Goal: Task Accomplishment & Management: Manage account settings

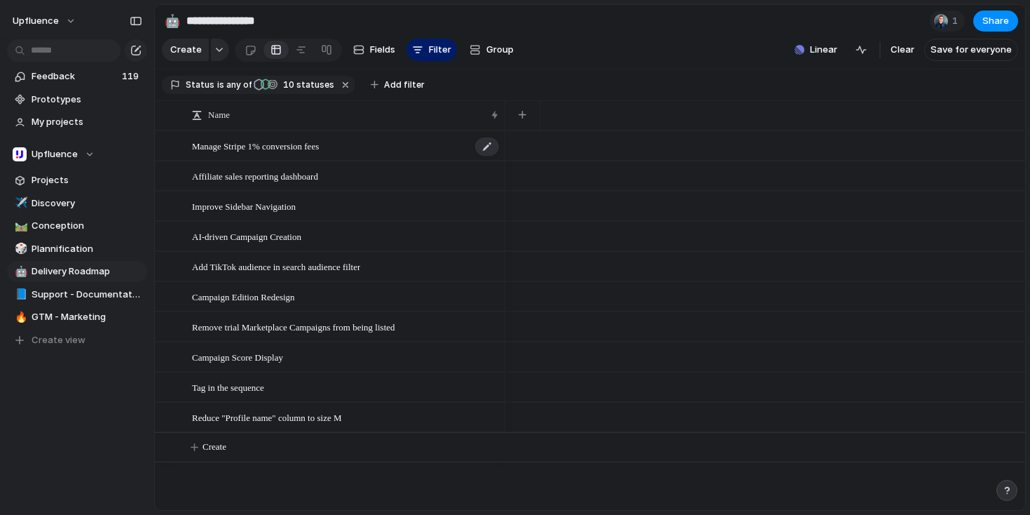
click at [245, 154] on span "Manage Stripe 1% conversion fees" at bounding box center [255, 145] width 127 height 16
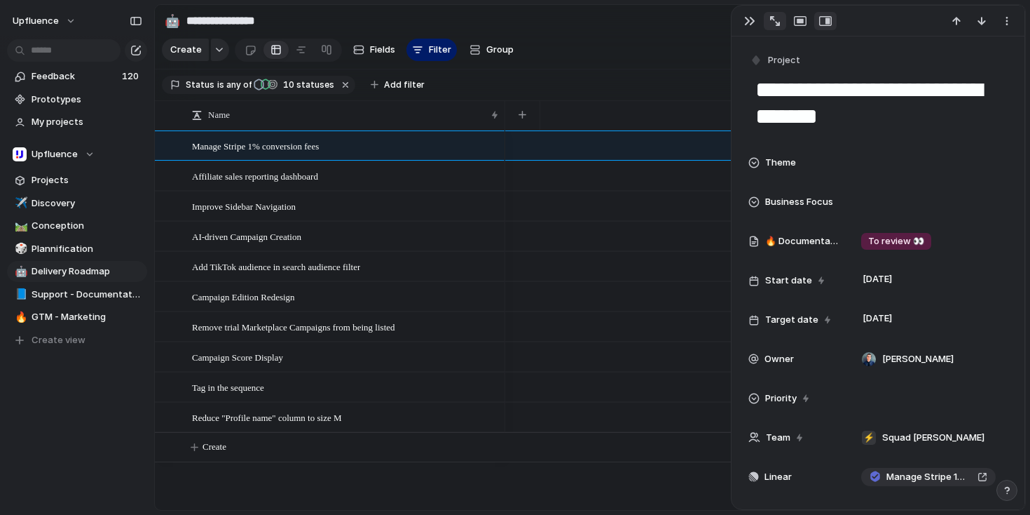
click at [777, 20] on div "button" at bounding box center [775, 21] width 10 height 10
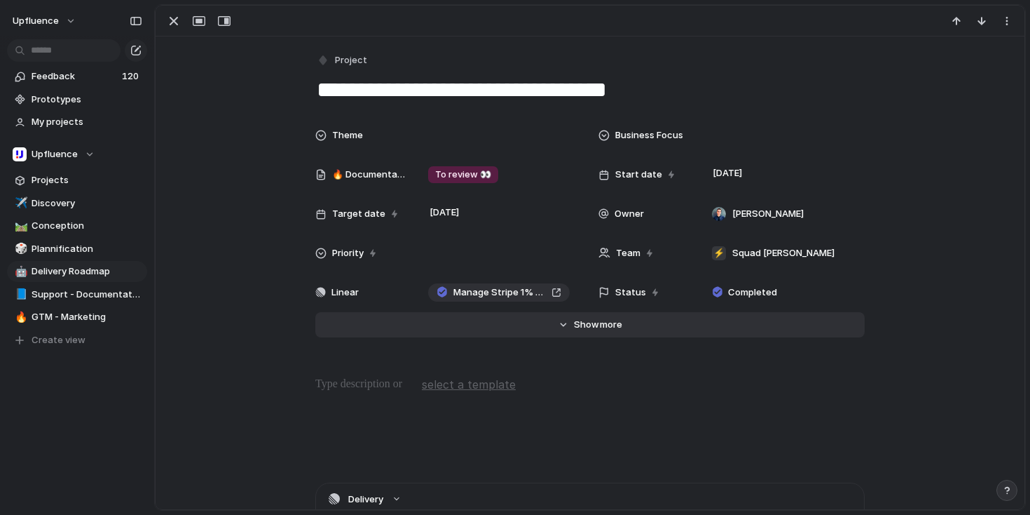
click at [589, 325] on span "Show" at bounding box center [586, 325] width 25 height 14
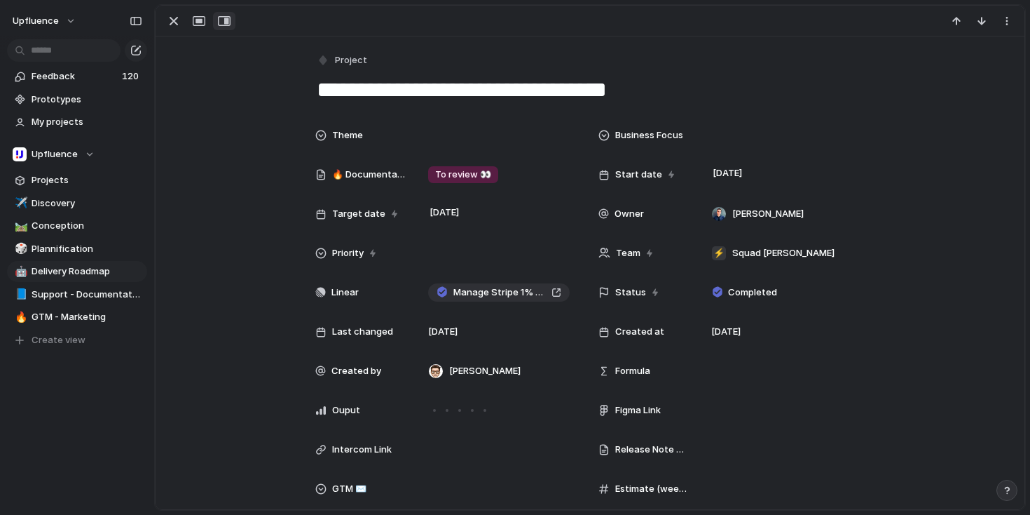
click at [221, 22] on div "button" at bounding box center [224, 20] width 13 height 11
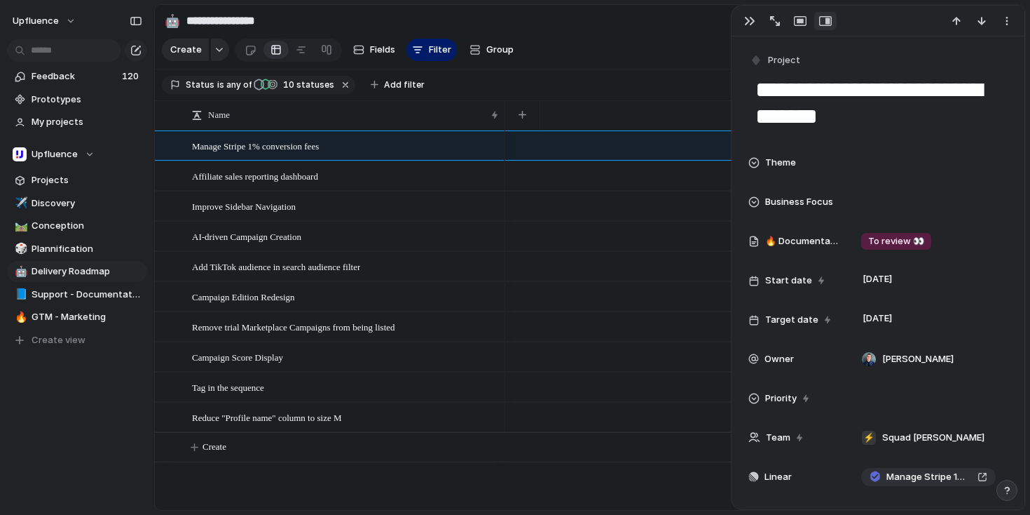
click at [824, 22] on div "button" at bounding box center [825, 20] width 13 height 11
click at [803, 22] on div "button" at bounding box center [800, 20] width 13 height 11
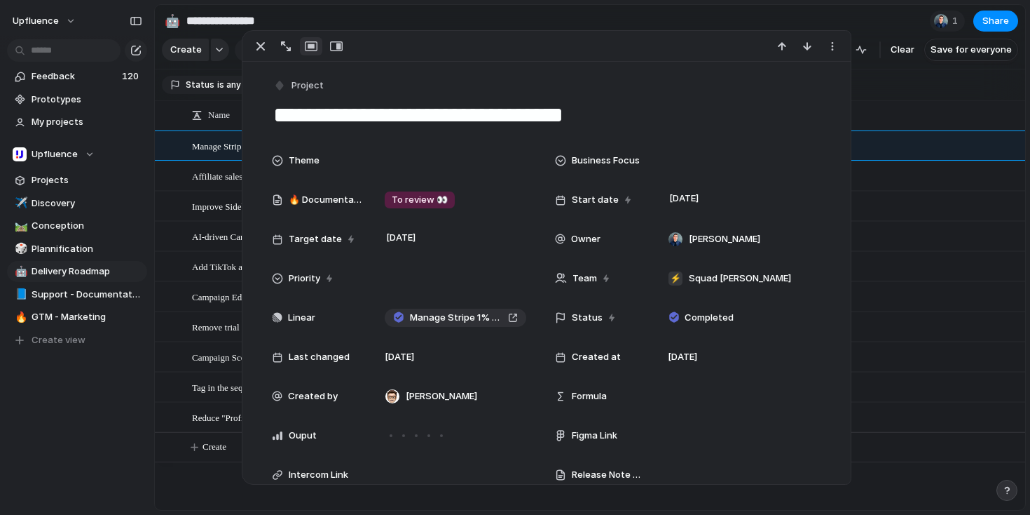
click at [311, 46] on div "button" at bounding box center [311, 46] width 13 height 11
click at [257, 46] on div "button" at bounding box center [260, 46] width 17 height 17
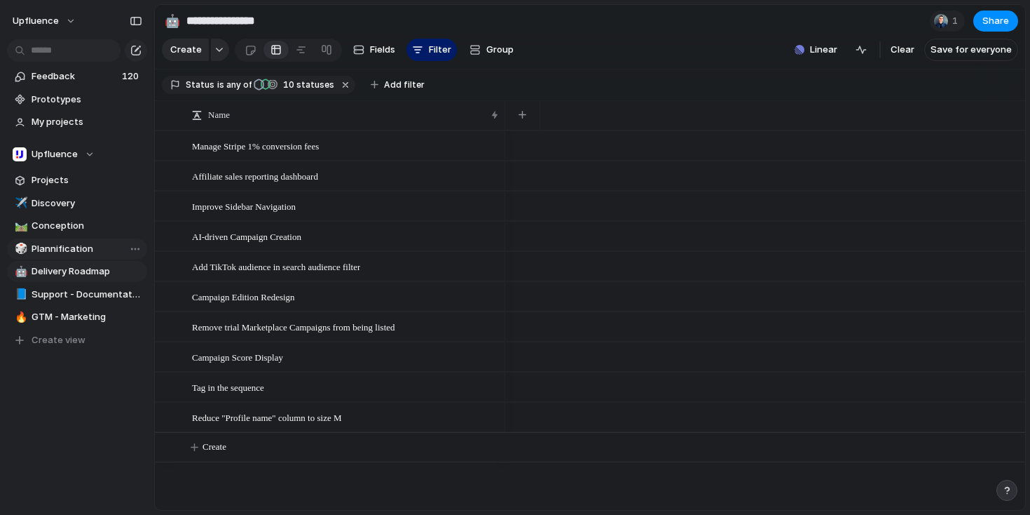
click at [73, 243] on span "Plannification" at bounding box center [87, 249] width 111 height 14
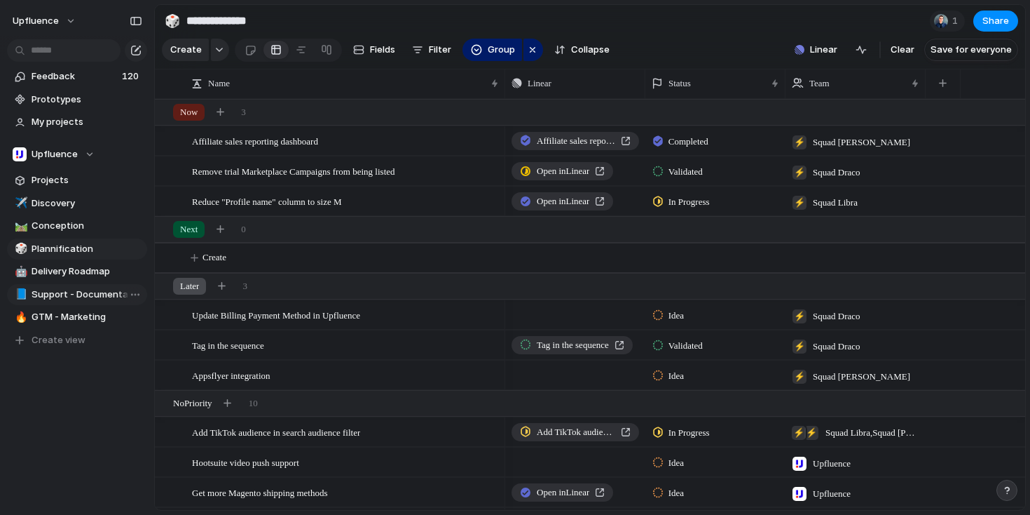
click at [97, 299] on span "Support - Documentation" at bounding box center [87, 294] width 111 height 14
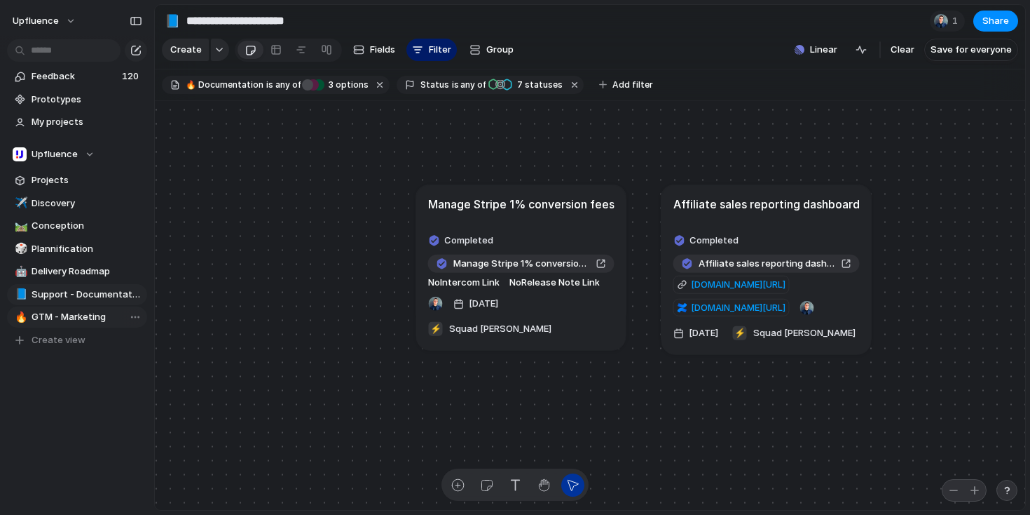
click at [92, 318] on span "GTM - Marketing" at bounding box center [87, 317] width 111 height 14
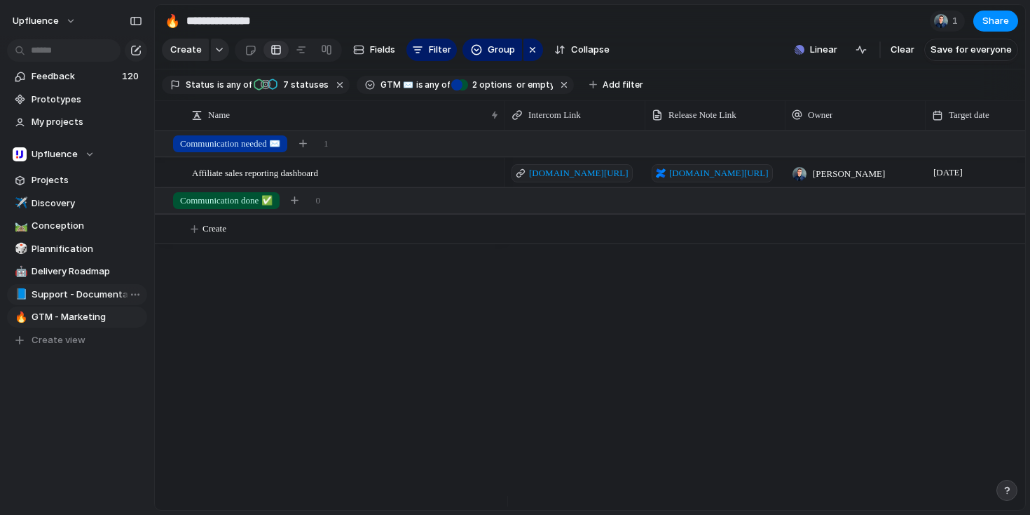
click at [100, 294] on span "Support - Documentation" at bounding box center [87, 294] width 111 height 14
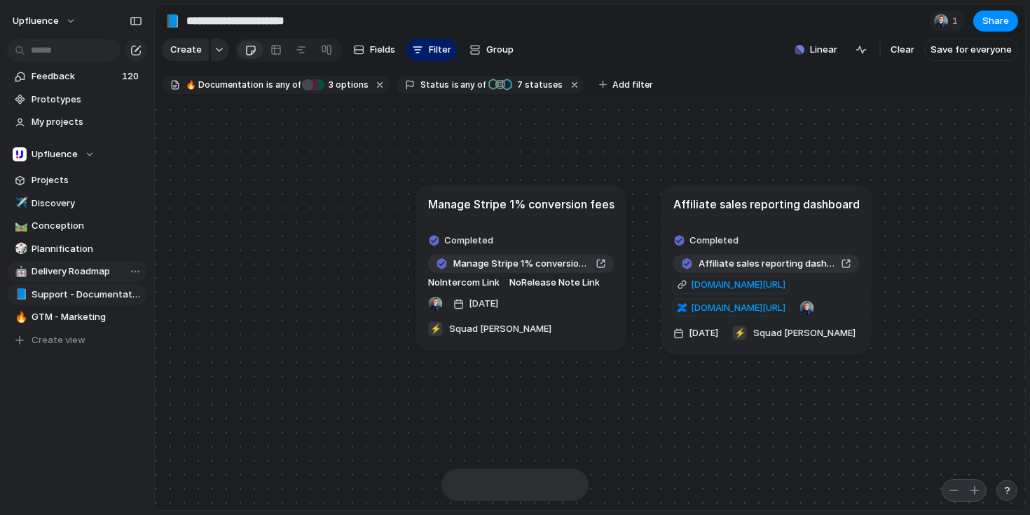
click at [90, 272] on span "Delivery Roadmap" at bounding box center [87, 271] width 111 height 14
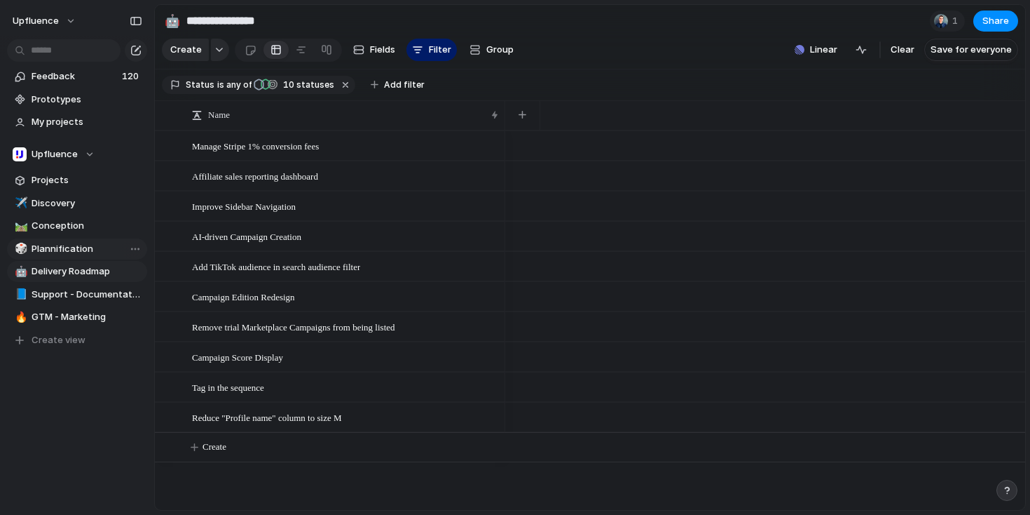
click at [71, 250] on span "Plannification" at bounding box center [87, 249] width 111 height 14
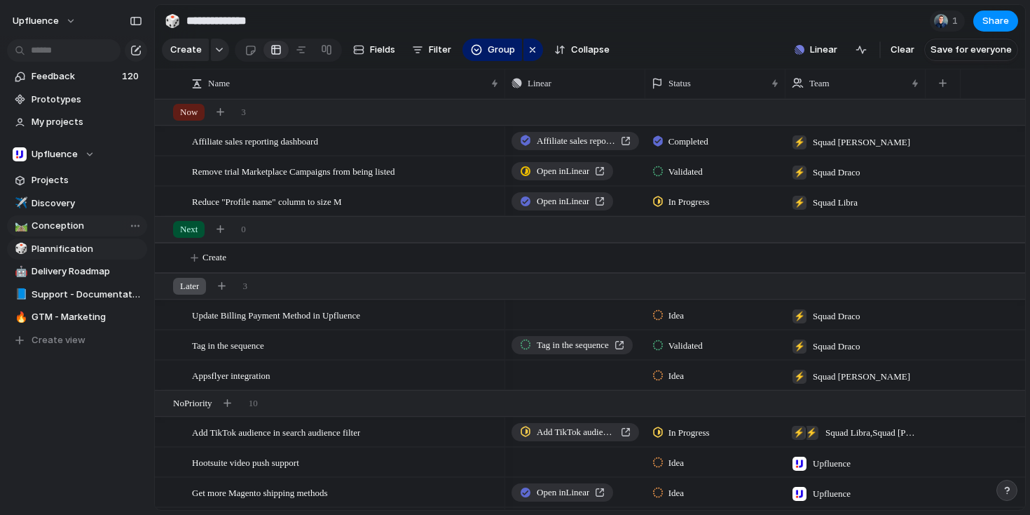
click at [69, 224] on span "Conception" at bounding box center [87, 226] width 111 height 14
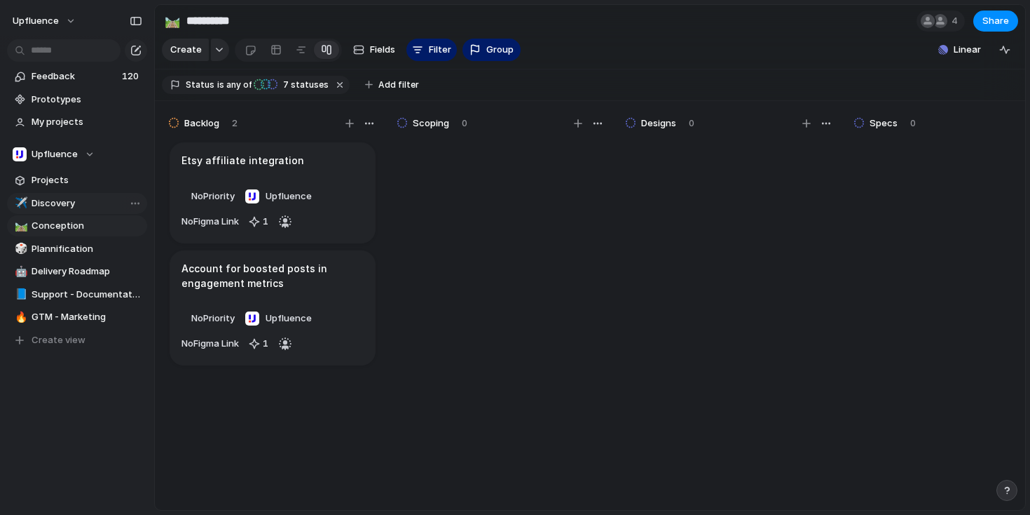
click at [70, 201] on span "Discovery" at bounding box center [87, 203] width 111 height 14
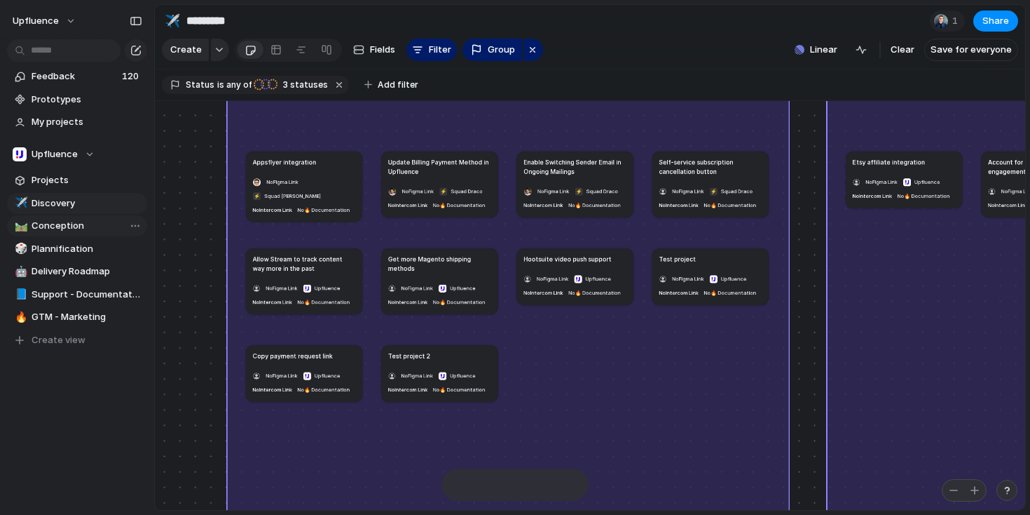
click at [75, 234] on link "🛤️ Conception" at bounding box center [77, 225] width 140 height 21
type input "**********"
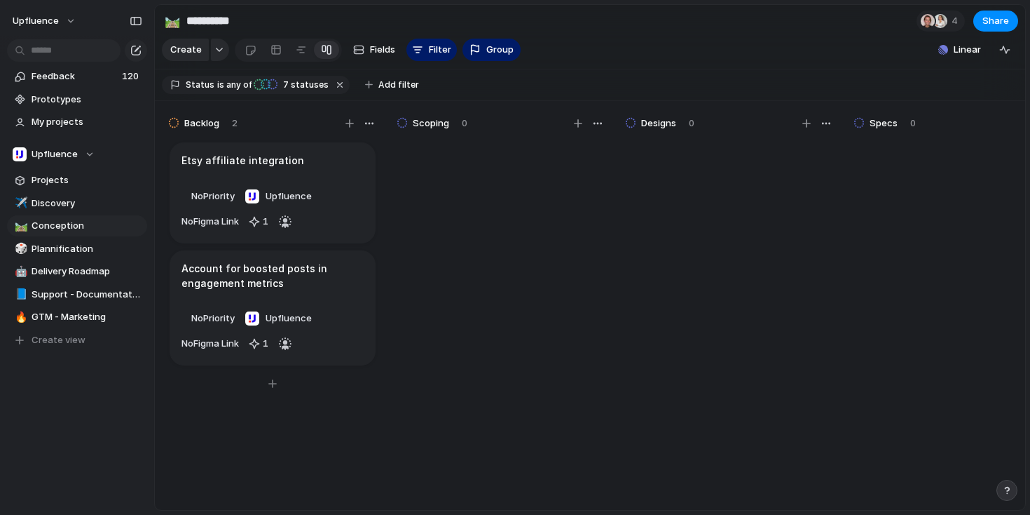
click at [332, 213] on div "No Priority Upfluence No Figma Link 1" at bounding box center [273, 209] width 182 height 48
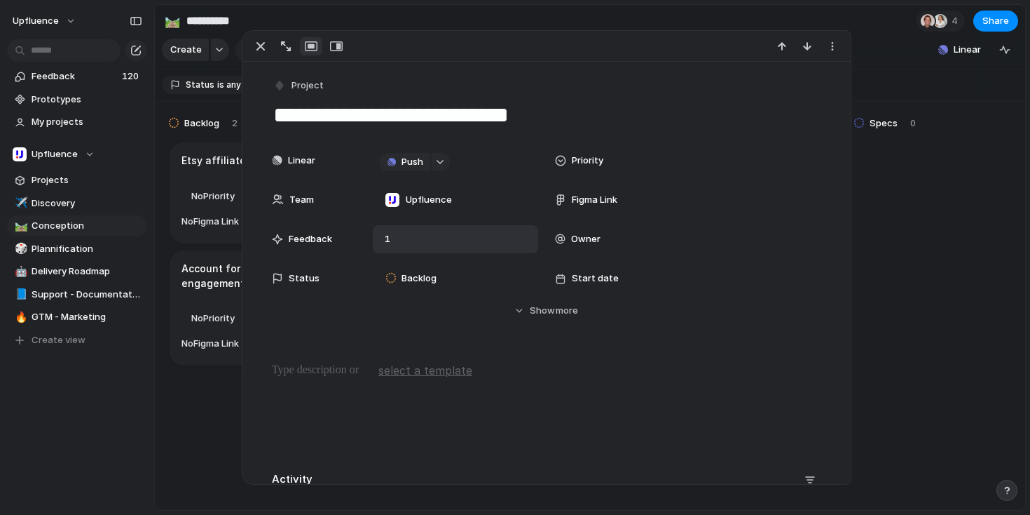
click at [395, 237] on div "1" at bounding box center [455, 239] width 165 height 28
click at [401, 238] on div "1" at bounding box center [455, 239] width 165 height 28
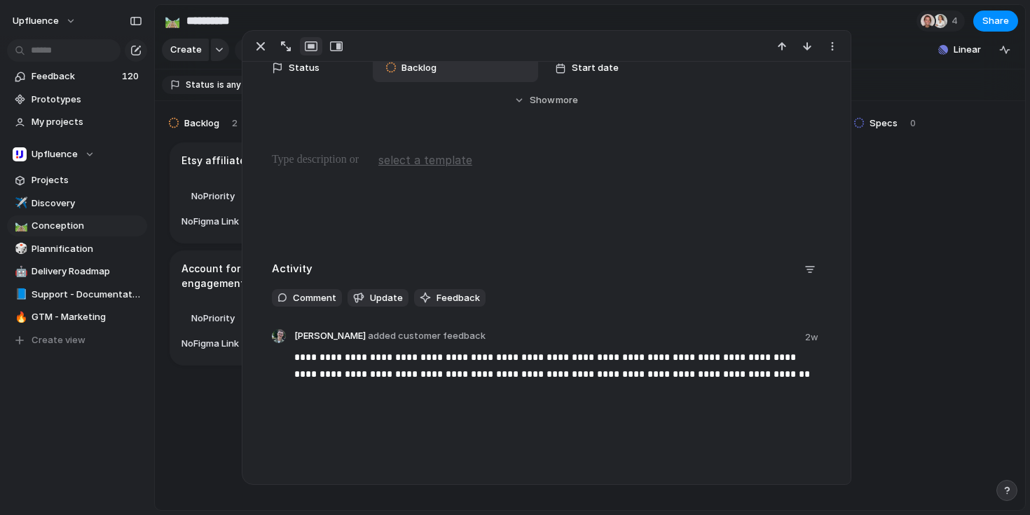
scroll to position [229, 0]
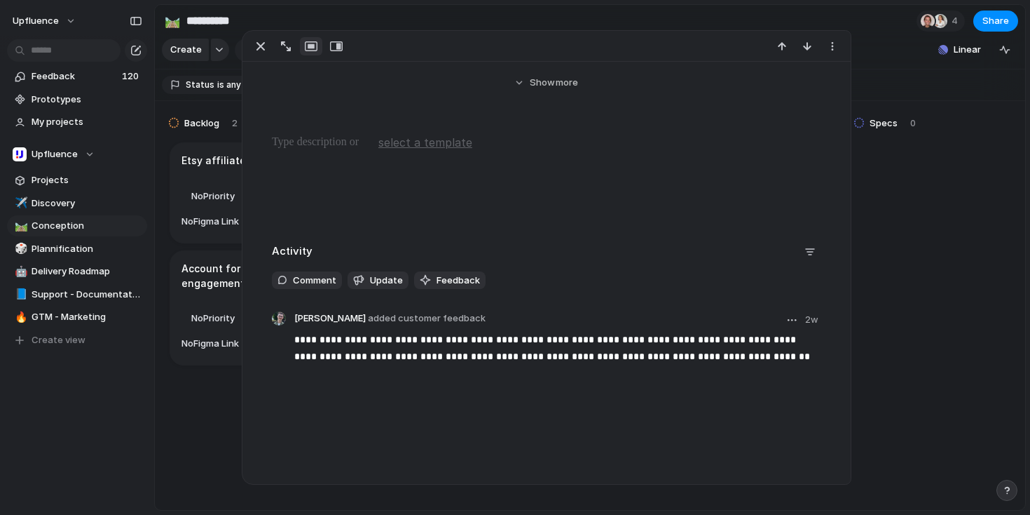
click at [445, 346] on p "**********" at bounding box center [557, 348] width 527 height 34
drag, startPoint x: 375, startPoint y: 314, endPoint x: 522, endPoint y: 314, distance: 147.2
click at [525, 314] on header "[PERSON_NAME] added customer feedback 2w" at bounding box center [557, 319] width 527 height 17
click at [372, 275] on span "Update" at bounding box center [386, 280] width 33 height 14
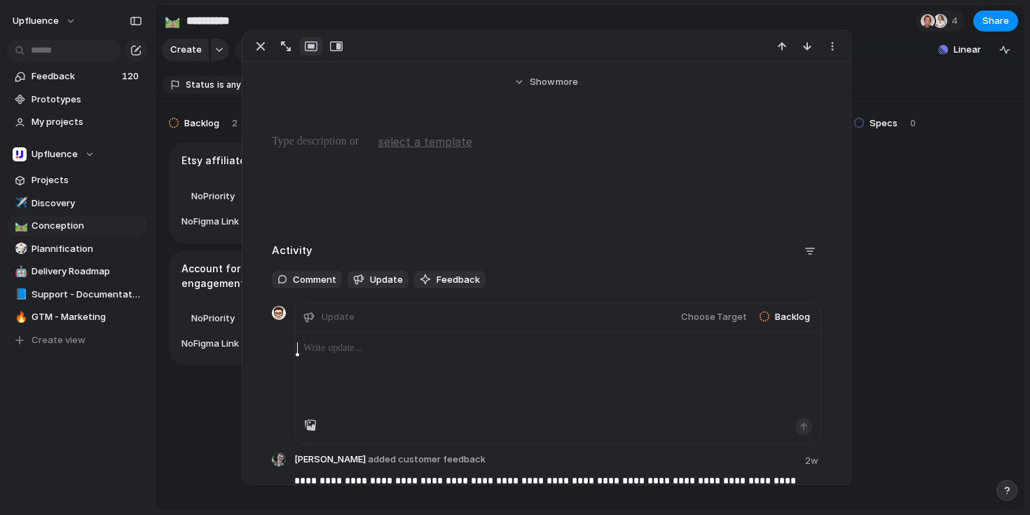
click at [605, 284] on div "Comment Update Feedback" at bounding box center [547, 280] width 550 height 18
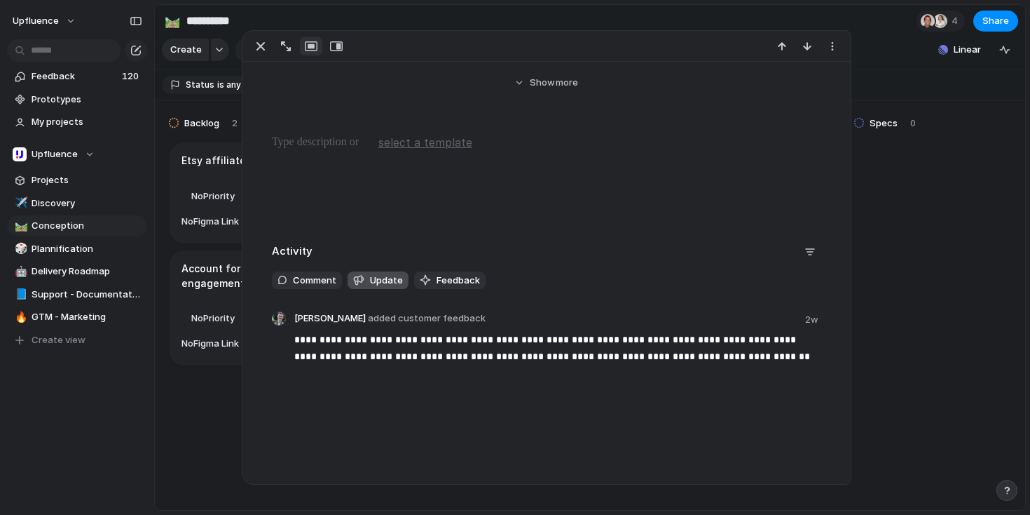
click at [370, 281] on span "Update" at bounding box center [386, 280] width 33 height 14
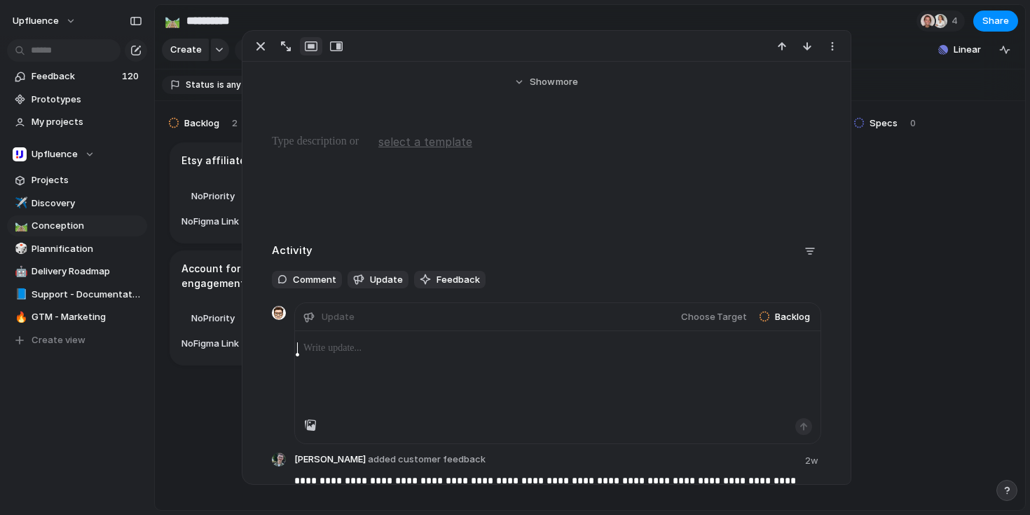
click at [493, 269] on div "**********" at bounding box center [547, 382] width 550 height 285
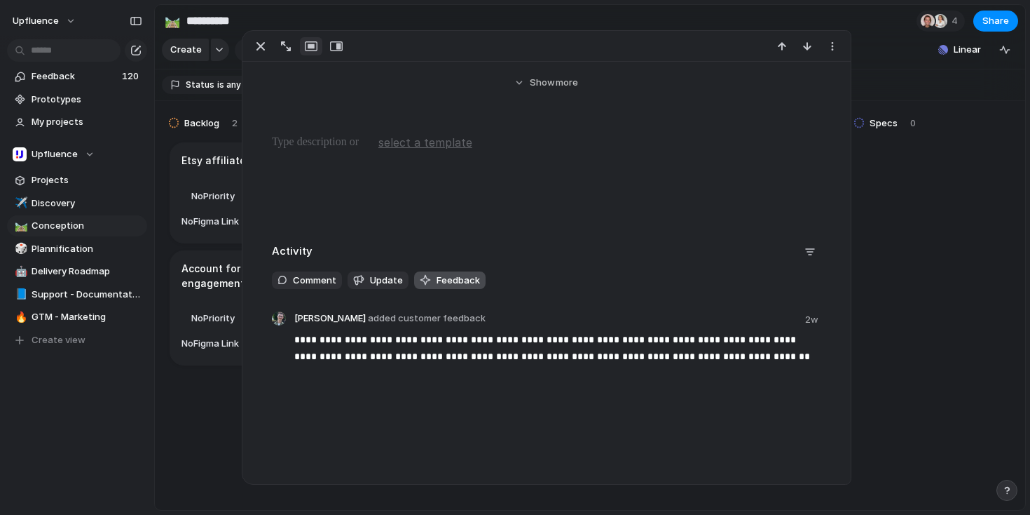
click at [454, 281] on span "Feedback" at bounding box center [458, 280] width 43 height 14
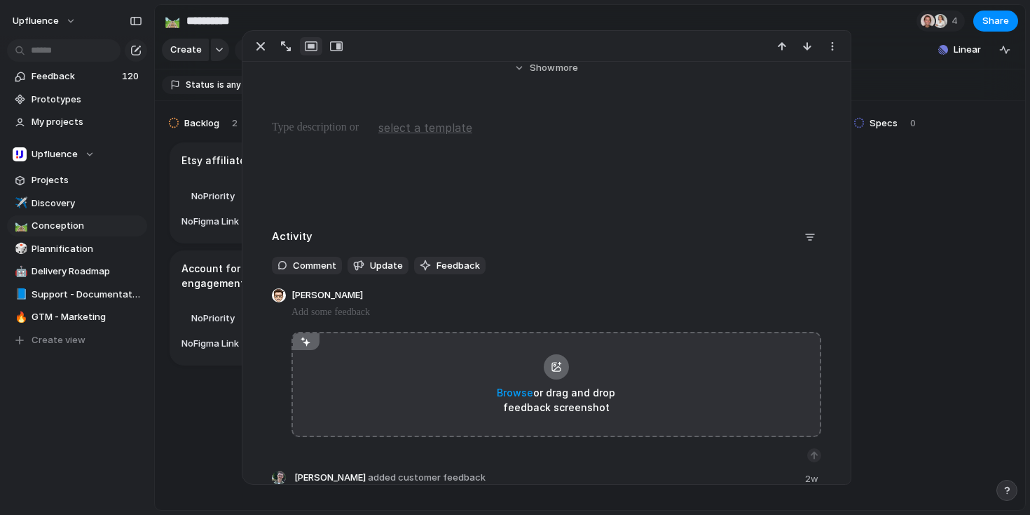
scroll to position [243, 0]
click at [545, 290] on div "Simon Boxus Browse or drag and drop feedback screenshot" at bounding box center [557, 374] width 530 height 174
click at [547, 324] on div "Browse or drag and drop feedback screenshot" at bounding box center [557, 382] width 530 height 158
click at [264, 46] on div "button" at bounding box center [260, 46] width 17 height 17
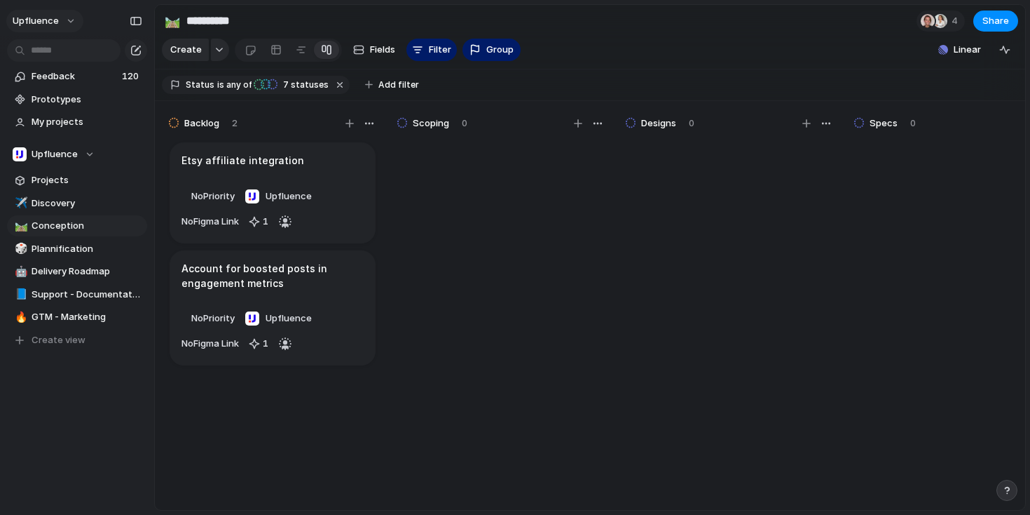
click at [60, 16] on button "Upfluence" at bounding box center [44, 21] width 77 height 22
click at [79, 48] on li "Settings" at bounding box center [68, 52] width 116 height 22
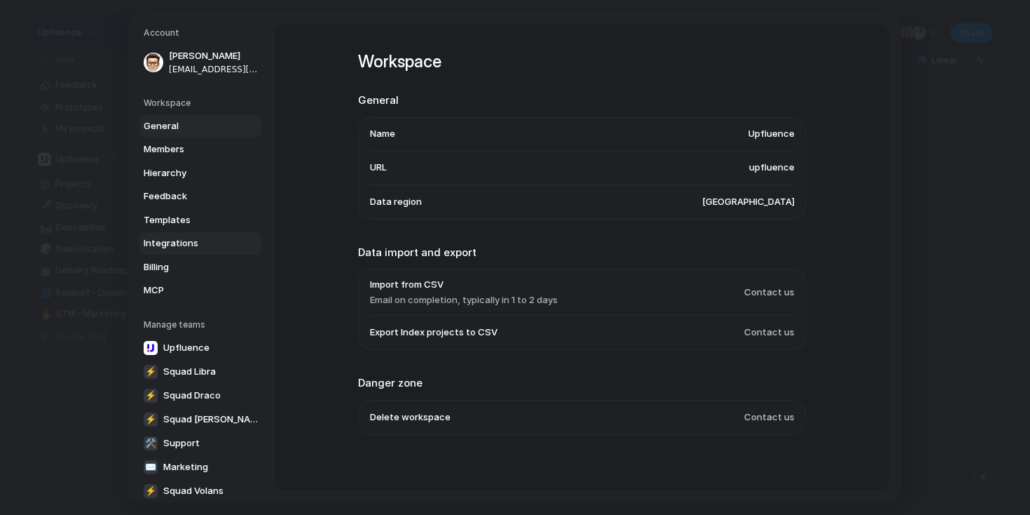
click at [197, 241] on span "Integrations" at bounding box center [189, 243] width 90 height 14
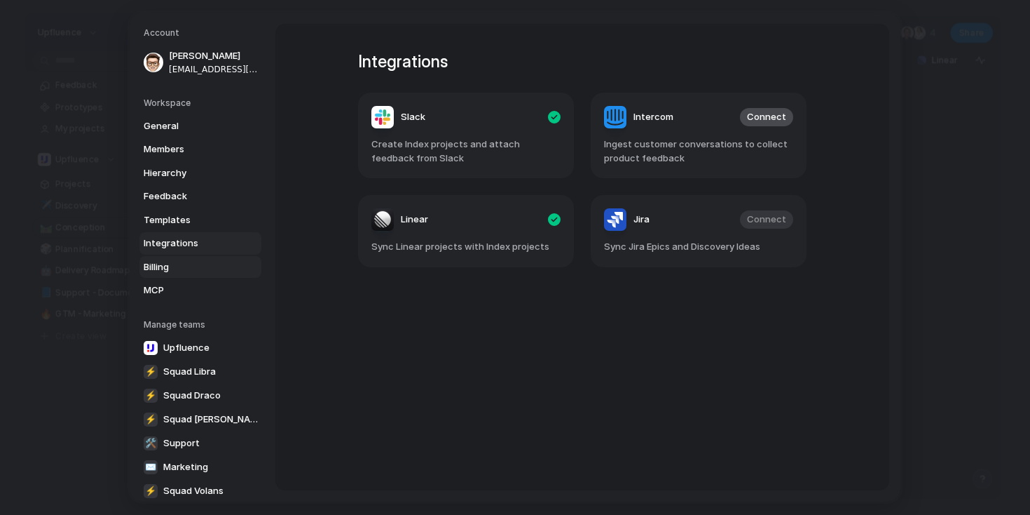
click at [184, 272] on span "Billing" at bounding box center [189, 267] width 90 height 14
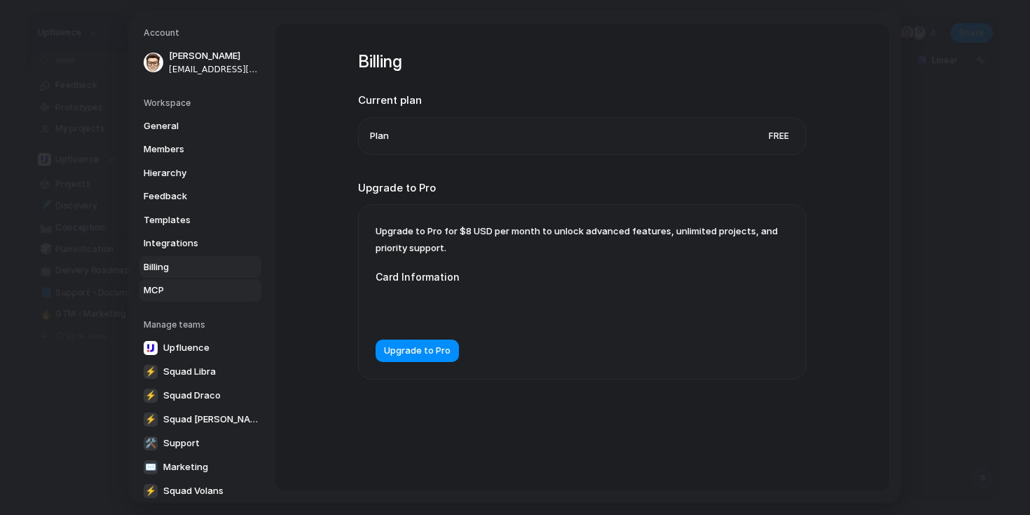
click at [179, 290] on span "MCP" at bounding box center [189, 290] width 90 height 14
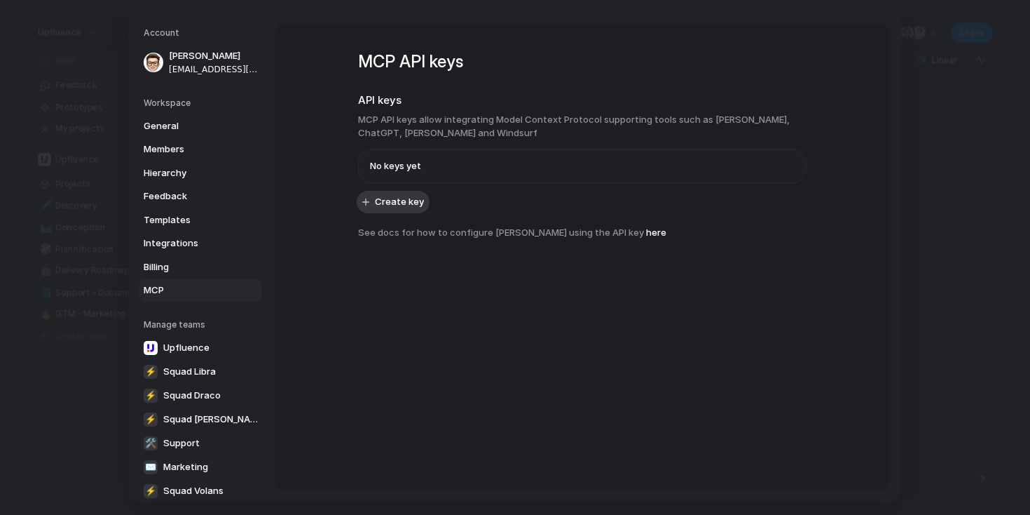
drag, startPoint x: 444, startPoint y: 166, endPoint x: 350, endPoint y: 165, distance: 93.2
click at [350, 166] on div "MCP API keys API keys MCP API keys allow integrating Model Context Protocol sup…" at bounding box center [582, 257] width 614 height 466
drag, startPoint x: 355, startPoint y: 59, endPoint x: 482, endPoint y: 131, distance: 146.0
click at [487, 130] on div "MCP API keys API keys MCP API keys allow integrating Model Context Protocol sup…" at bounding box center [582, 257] width 614 height 466
drag, startPoint x: 482, startPoint y: 131, endPoint x: 333, endPoint y: 109, distance: 150.2
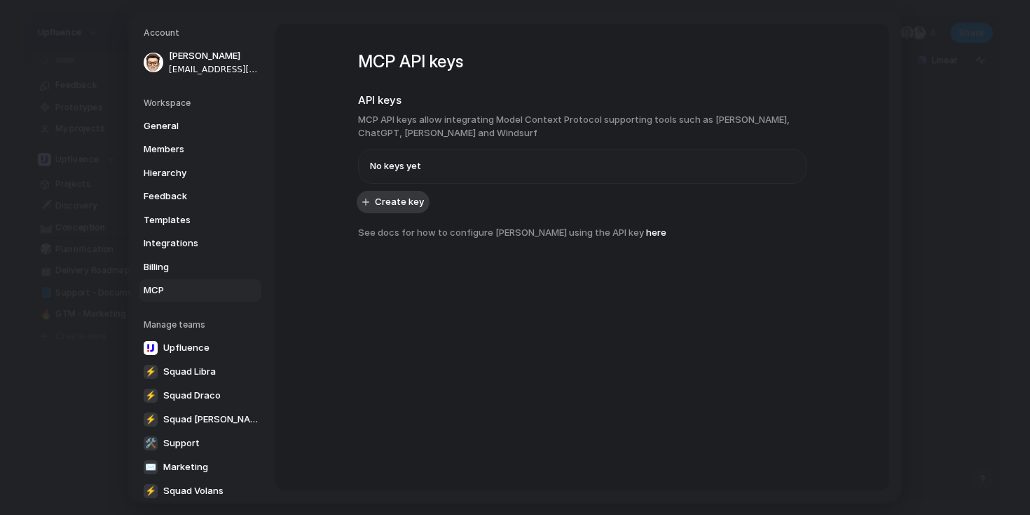
click at [333, 109] on div "MCP API keys API keys MCP API keys allow integrating Model Context Protocol sup…" at bounding box center [582, 257] width 614 height 466
drag, startPoint x: 364, startPoint y: 110, endPoint x: 523, endPoint y: 139, distance: 161.7
click at [526, 138] on section "API keys MCP API keys allow integrating Model Context Protocol supporting tools…" at bounding box center [582, 138] width 449 height 91
click at [183, 264] on span "Billing" at bounding box center [189, 267] width 90 height 14
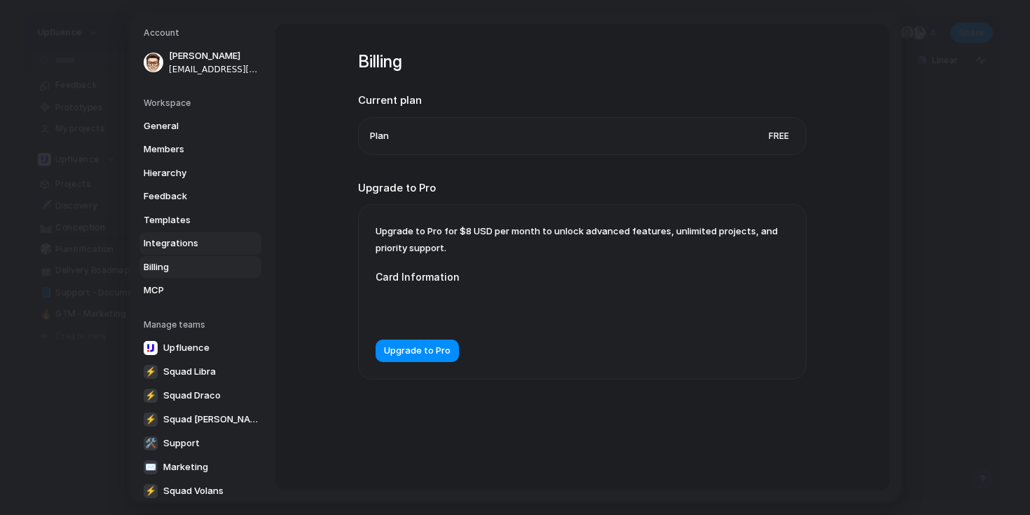
click at [182, 246] on span "Integrations" at bounding box center [189, 243] width 90 height 14
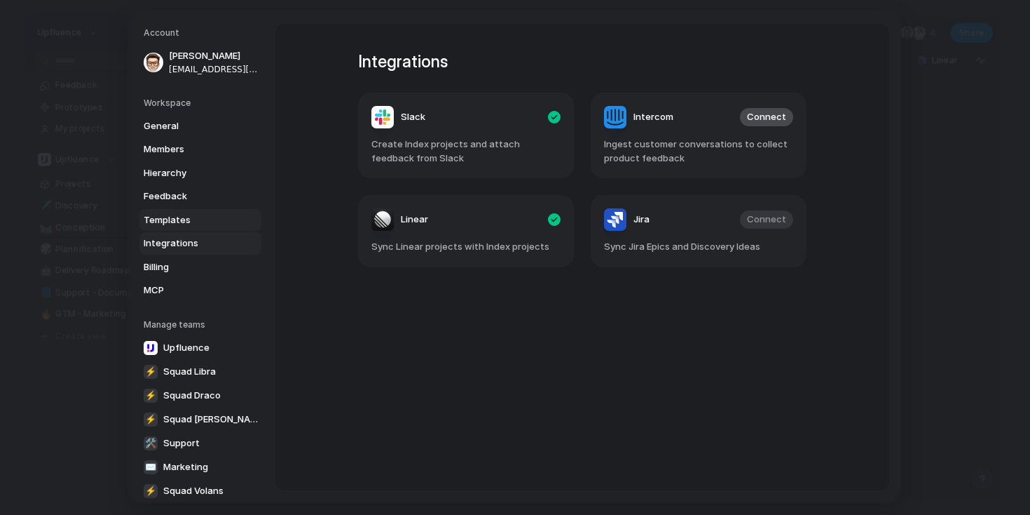
click at [174, 226] on span "Templates" at bounding box center [189, 220] width 90 height 14
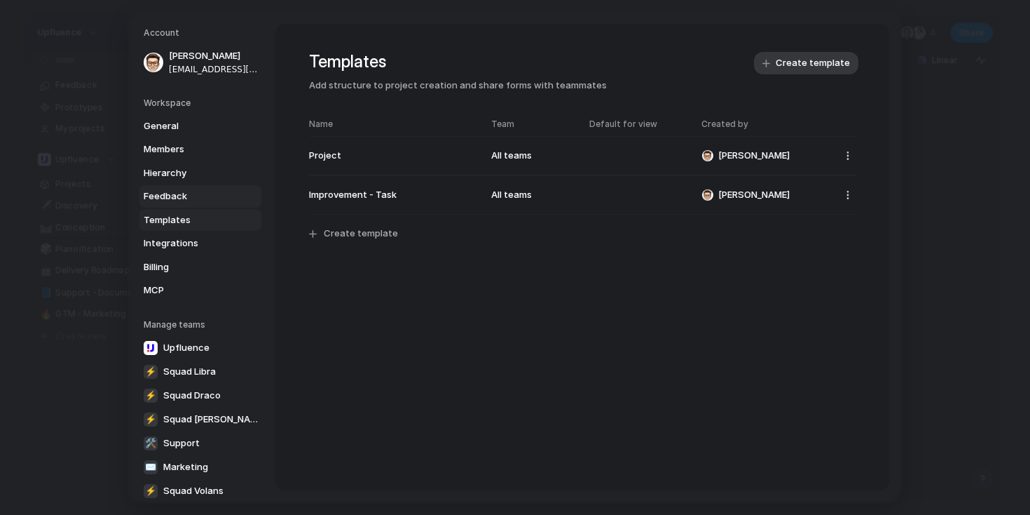
click at [175, 193] on span "Feedback" at bounding box center [189, 196] width 90 height 14
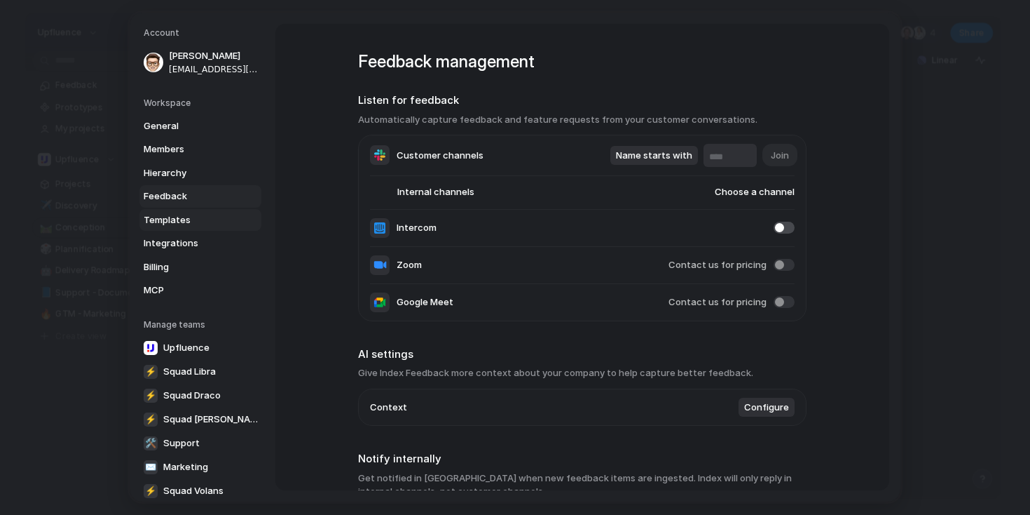
click at [179, 209] on link "Templates" at bounding box center [200, 220] width 122 height 22
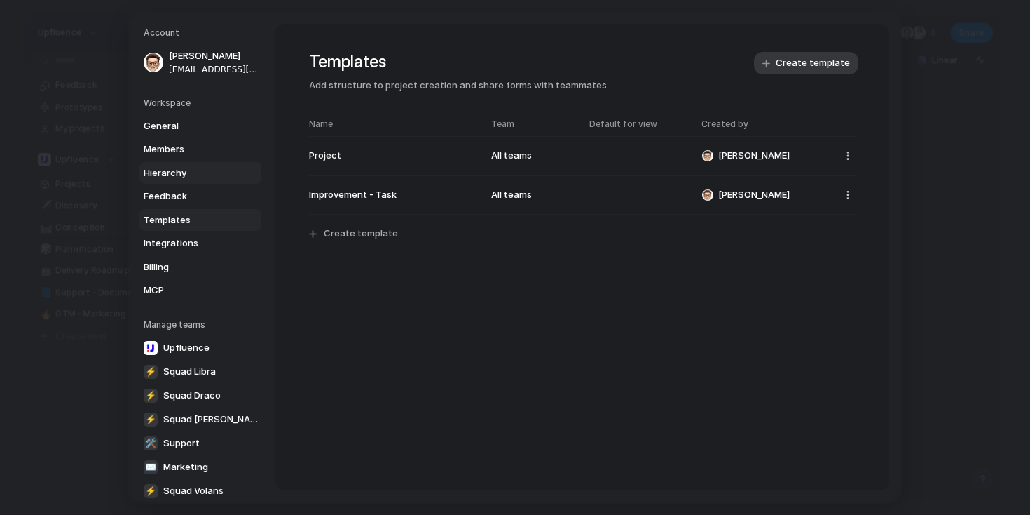
click at [191, 172] on span "Hierarchy" at bounding box center [189, 173] width 90 height 14
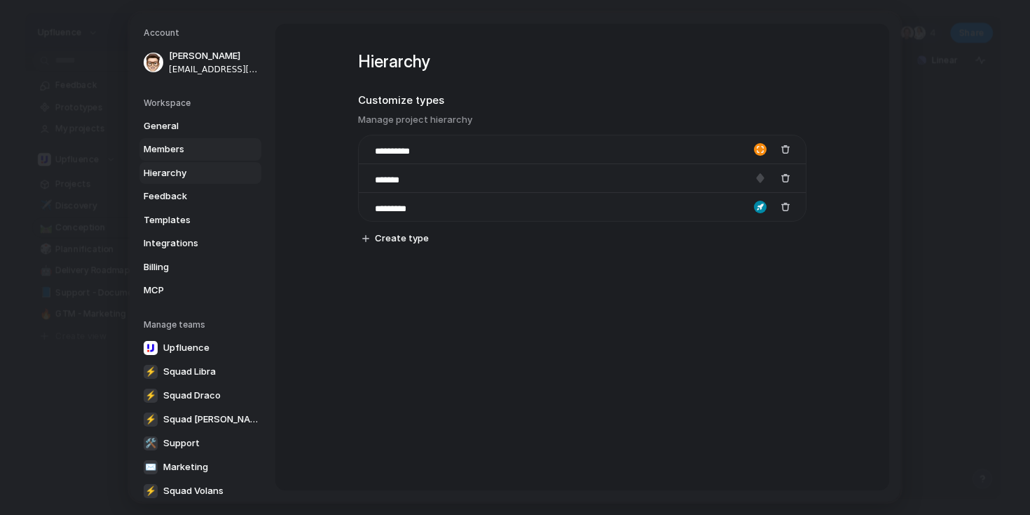
click at [184, 150] on span "Members" at bounding box center [189, 149] width 90 height 14
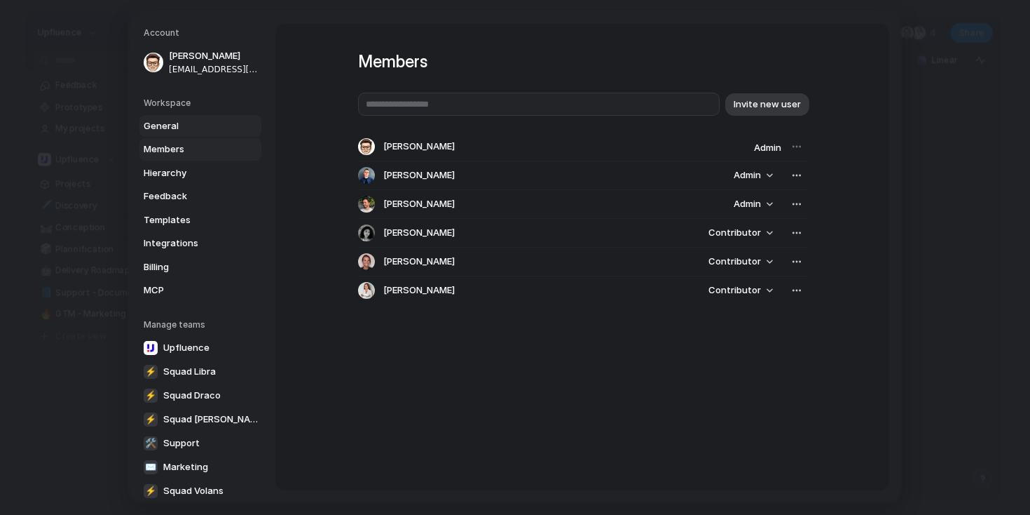
click at [177, 124] on span "General" at bounding box center [189, 126] width 90 height 14
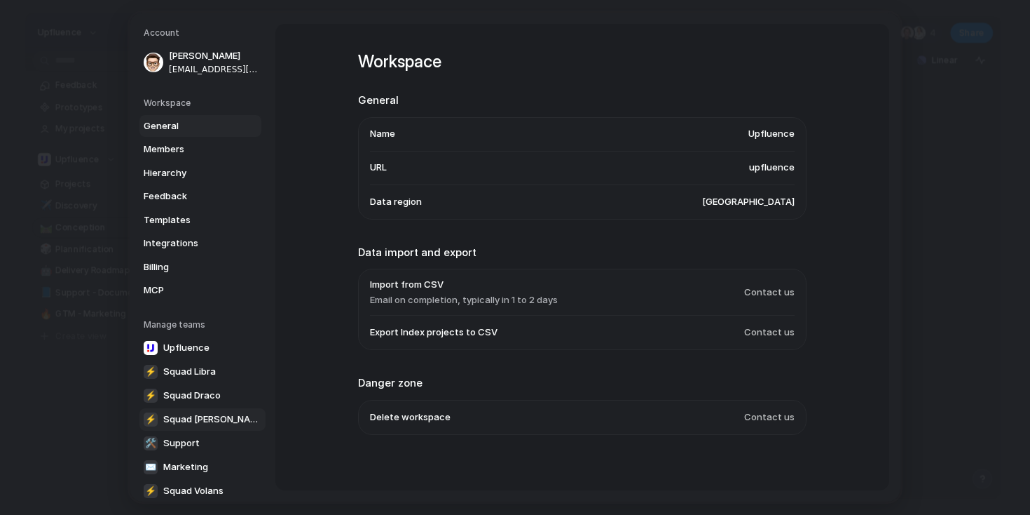
scroll to position [109, 0]
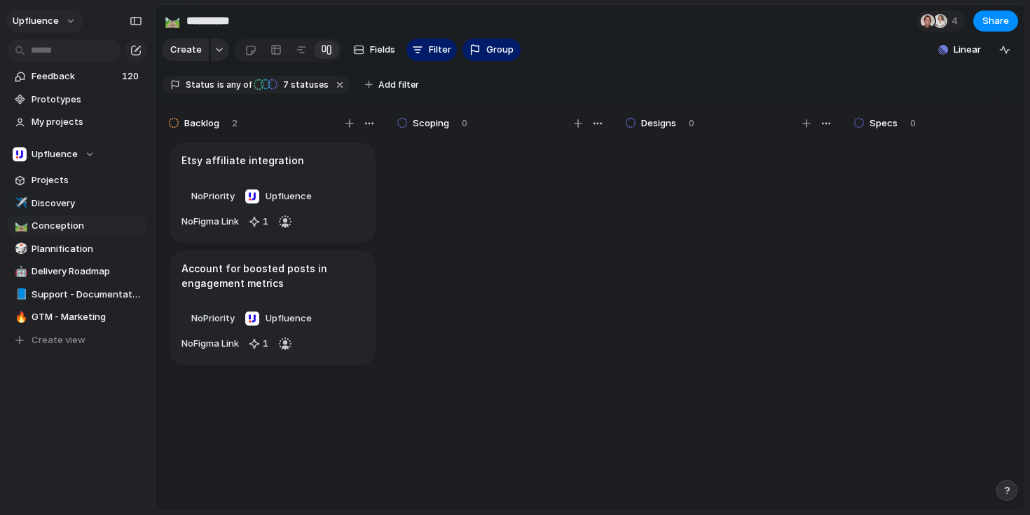
click at [53, 11] on button "Upfluence" at bounding box center [44, 21] width 77 height 22
click at [62, 55] on span "Settings" at bounding box center [51, 53] width 39 height 14
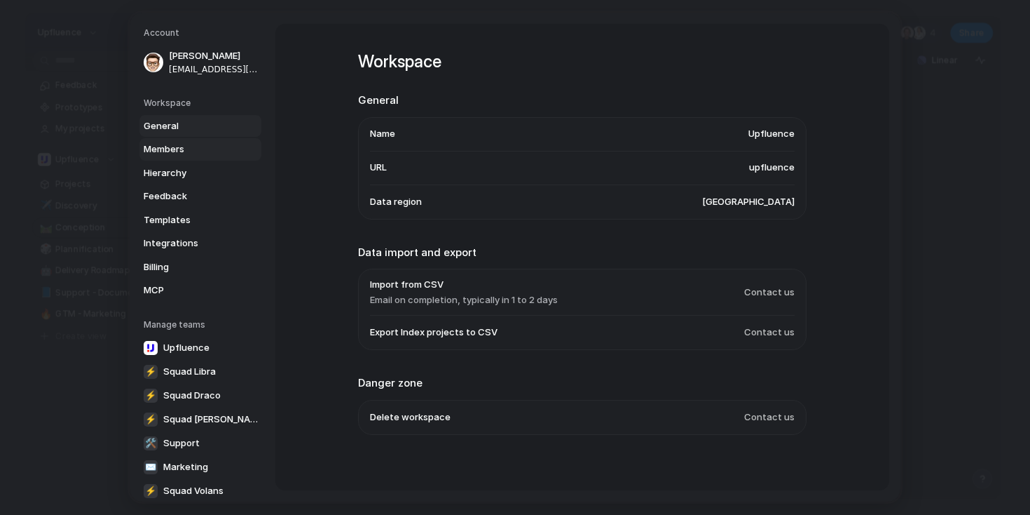
click at [194, 142] on link "Members" at bounding box center [200, 149] width 122 height 22
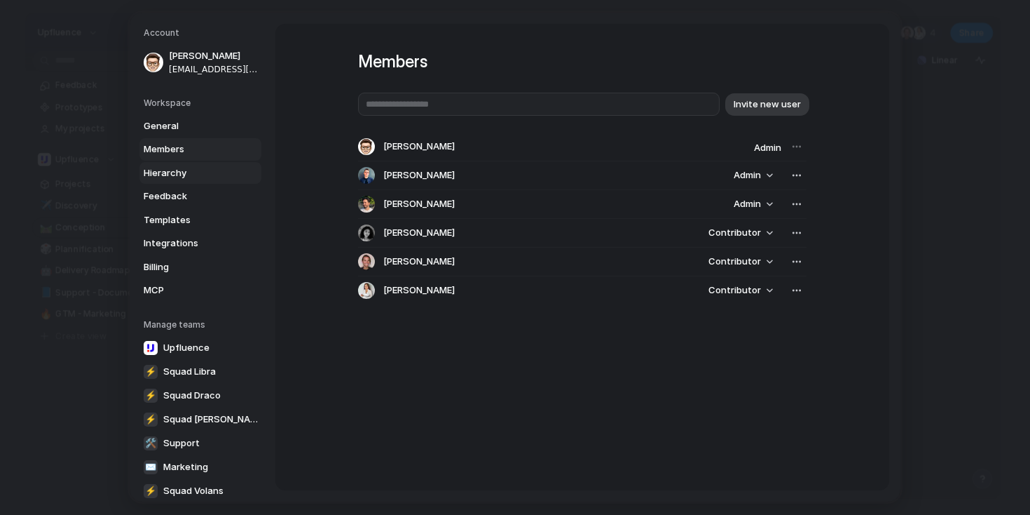
click at [202, 177] on span "Hierarchy" at bounding box center [189, 173] width 90 height 14
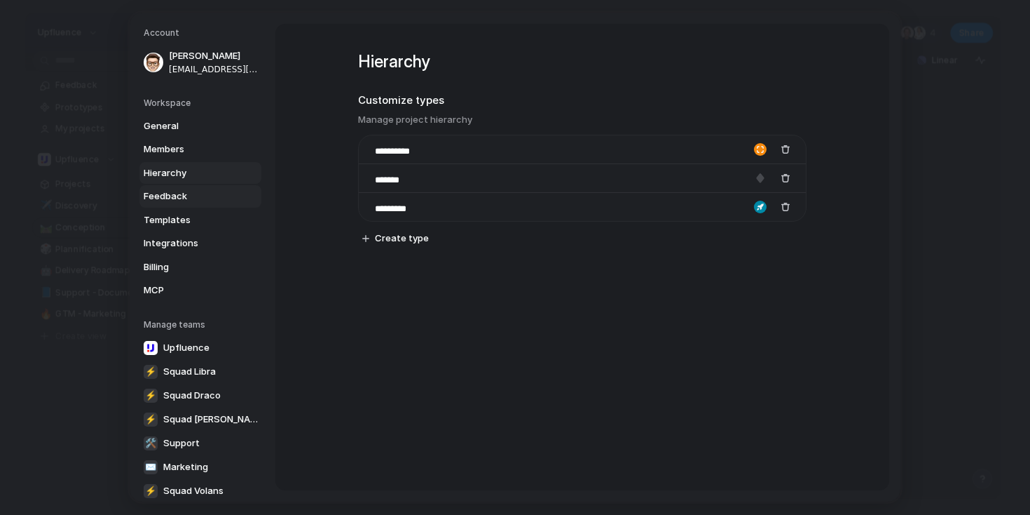
click at [198, 195] on span "Feedback" at bounding box center [189, 196] width 90 height 14
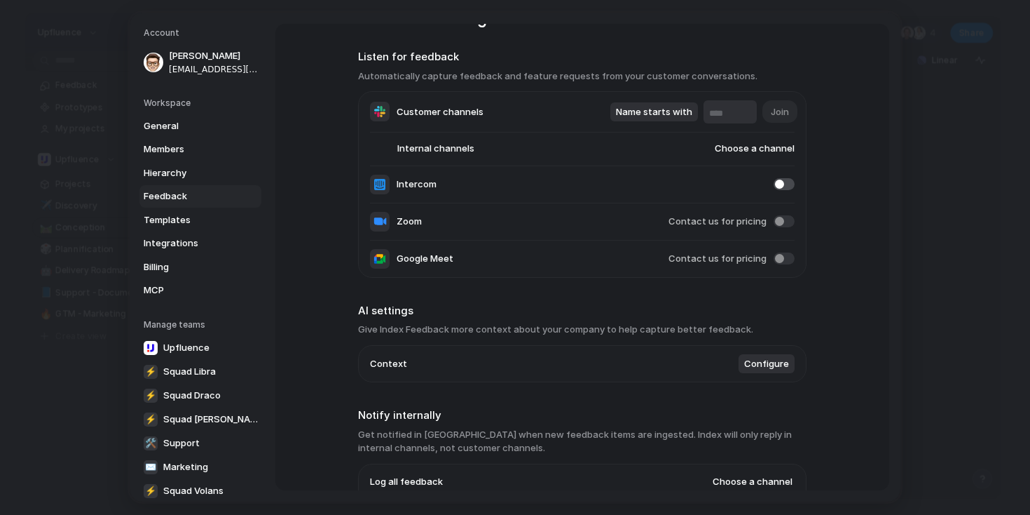
scroll to position [45, 0]
click at [778, 222] on span at bounding box center [784, 220] width 21 height 12
click at [777, 219] on span at bounding box center [784, 220] width 21 height 12
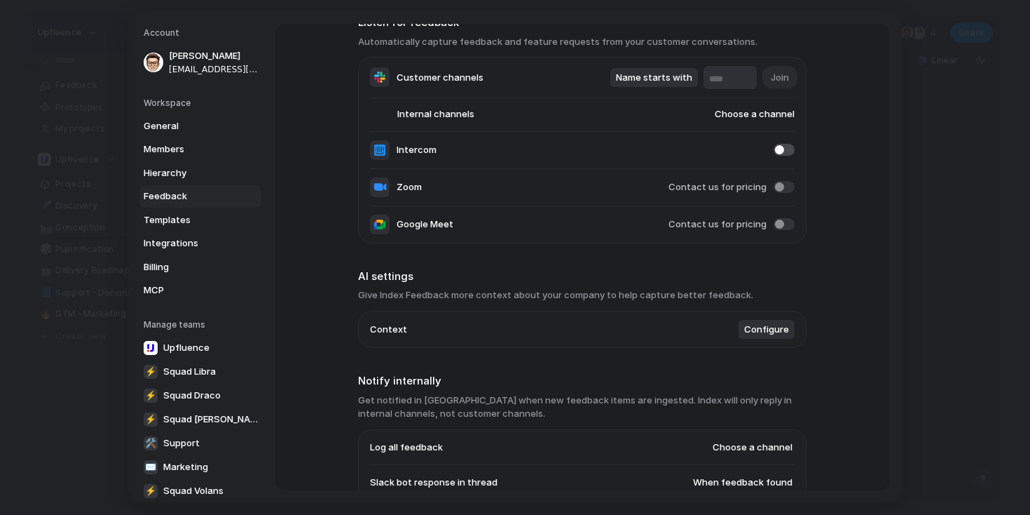
click at [762, 332] on span "Configure" at bounding box center [766, 329] width 45 height 14
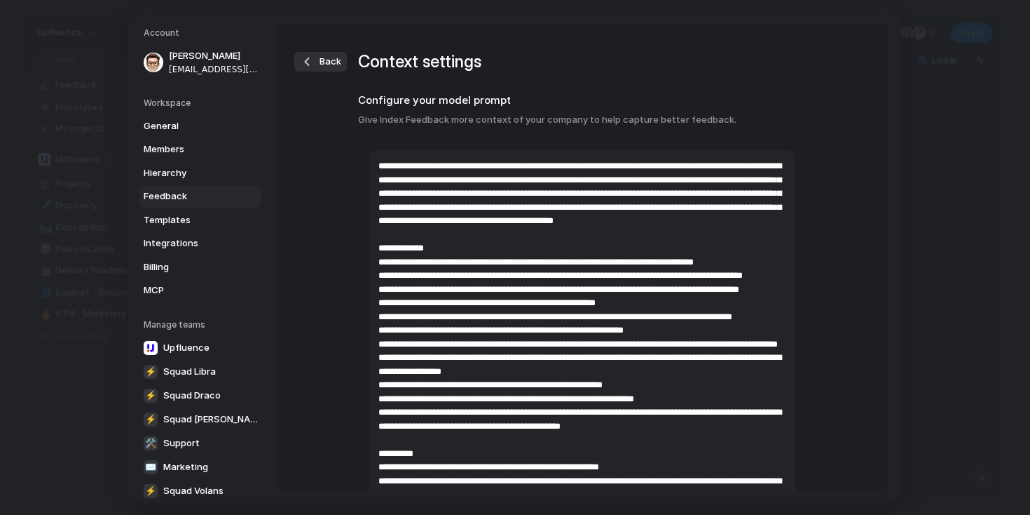
click at [323, 67] on span "Back" at bounding box center [331, 62] width 22 height 14
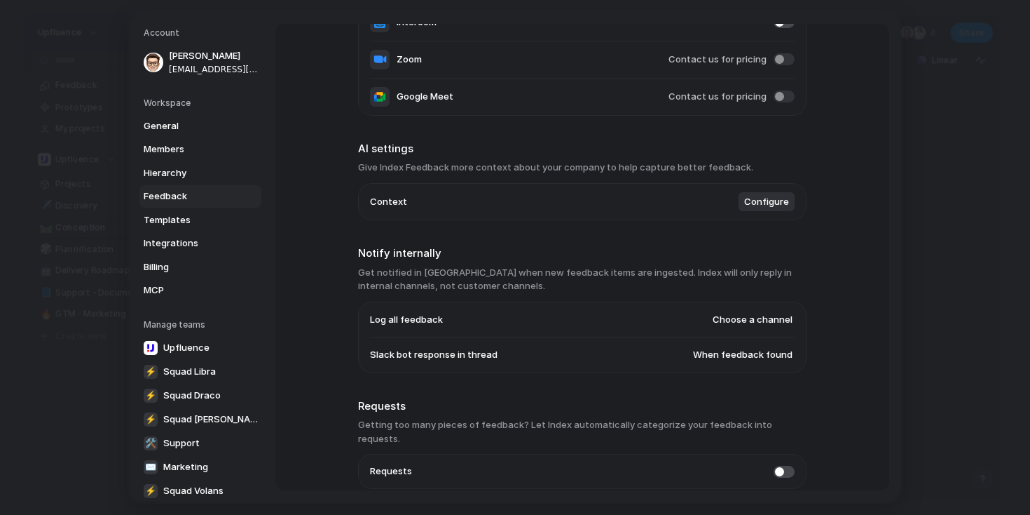
scroll to position [207, 0]
click at [746, 322] on span "Choose a channel" at bounding box center [753, 318] width 80 height 14
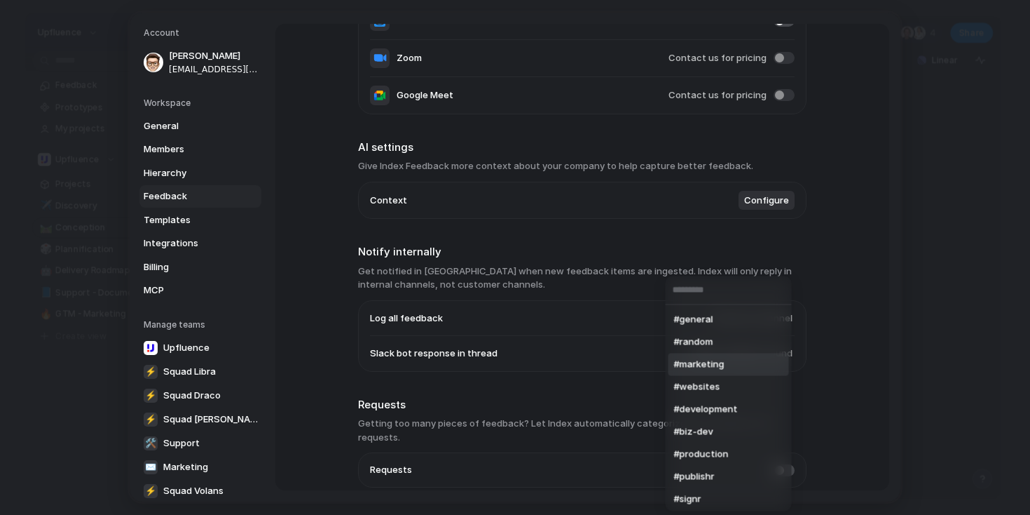
scroll to position [41, 0]
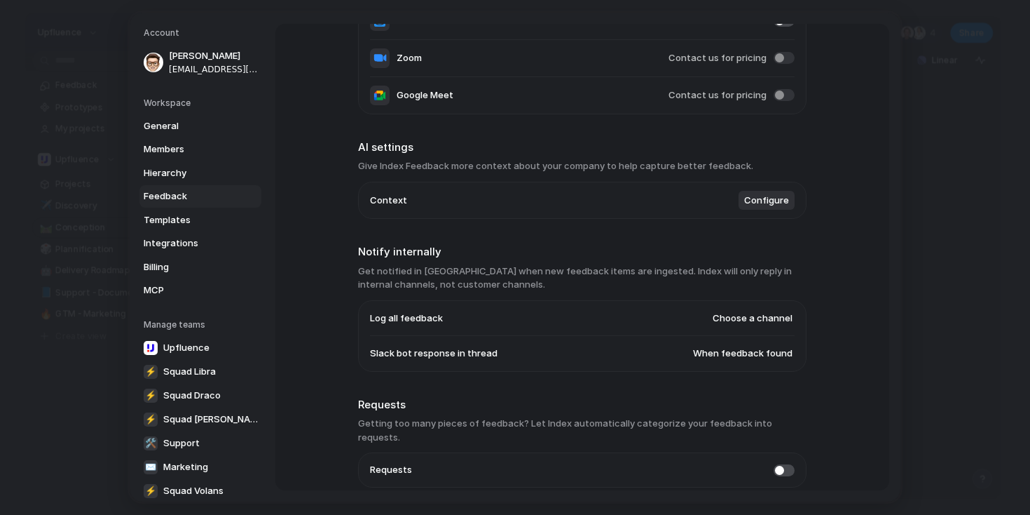
click at [843, 347] on div "#general #random #marketing #websites #development #biz-dev #production #publis…" at bounding box center [515, 257] width 1030 height 515
click at [735, 357] on span "When feedback found" at bounding box center [743, 353] width 100 height 14
click at [844, 368] on div "Always When feedback found Never" at bounding box center [515, 257] width 1030 height 515
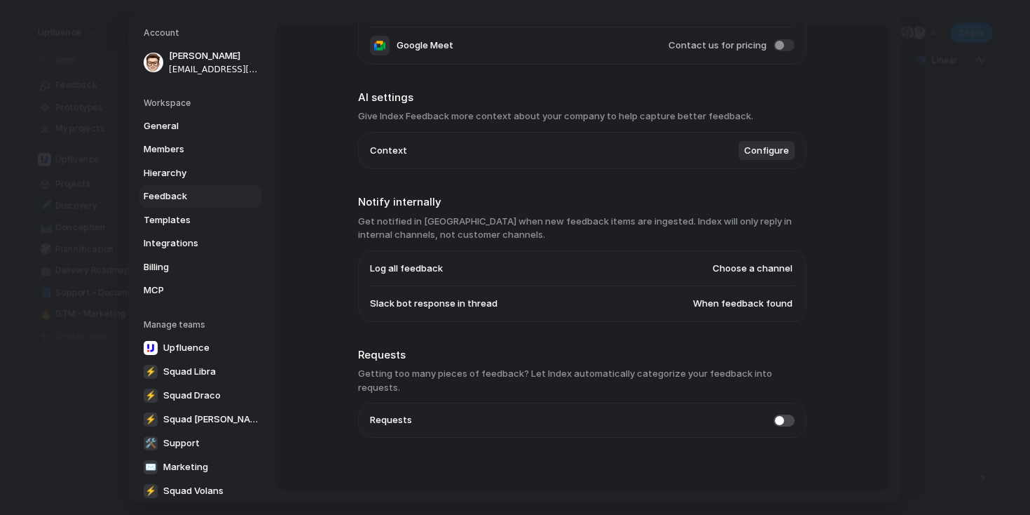
drag, startPoint x: 805, startPoint y: 376, endPoint x: 644, endPoint y: 376, distance: 161.2
click at [644, 376] on div "Feedback management Listen for feedback Automatically capture feedback and feat…" at bounding box center [582, 257] width 614 height 466
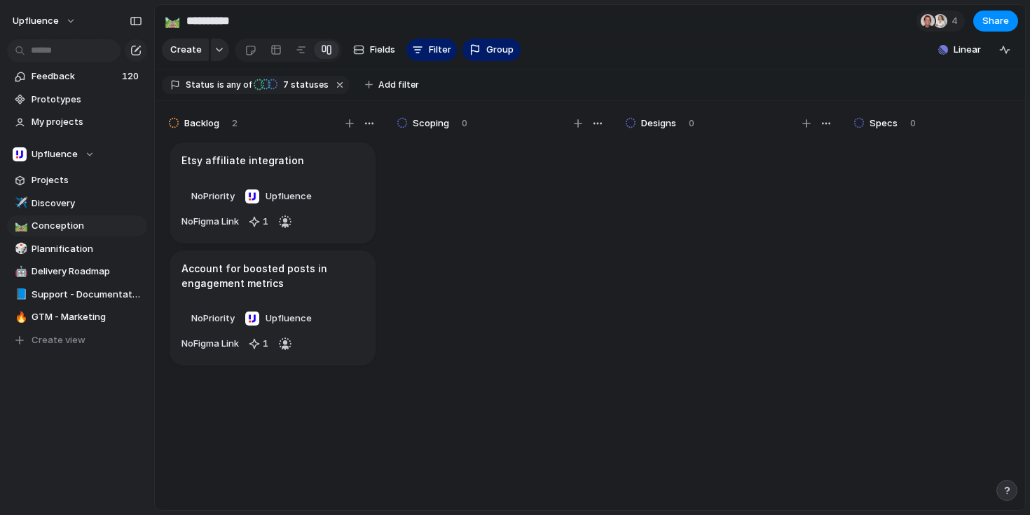
click at [1007, 485] on div "button" at bounding box center [1007, 490] width 10 height 10
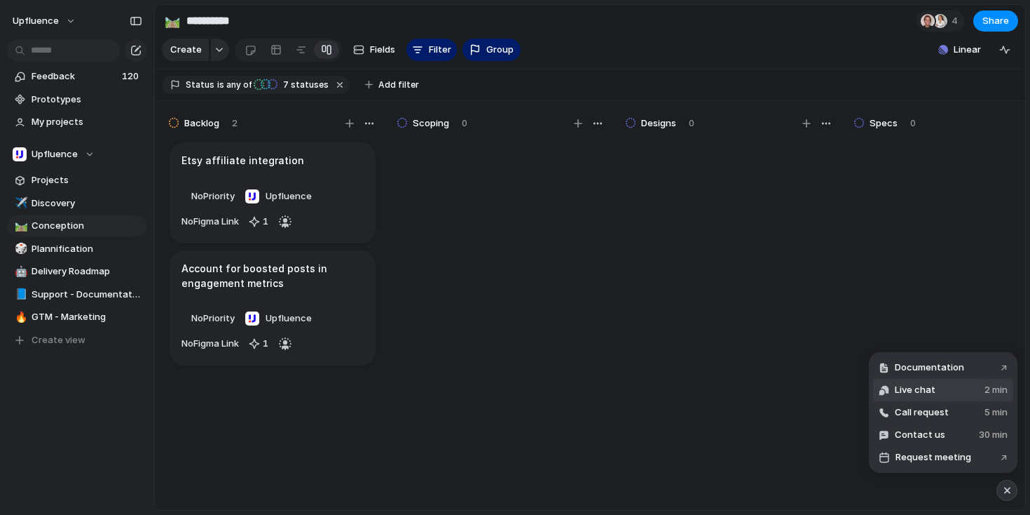
drag, startPoint x: 937, startPoint y: 361, endPoint x: 934, endPoint y: 392, distance: 30.9
click at [934, 392] on ul "Documentation ↗ Live chat 2 min Call request 5 min Contact us 30 min Request me…" at bounding box center [943, 412] width 140 height 112
click at [934, 392] on button "Live chat 2 min" at bounding box center [943, 390] width 140 height 22
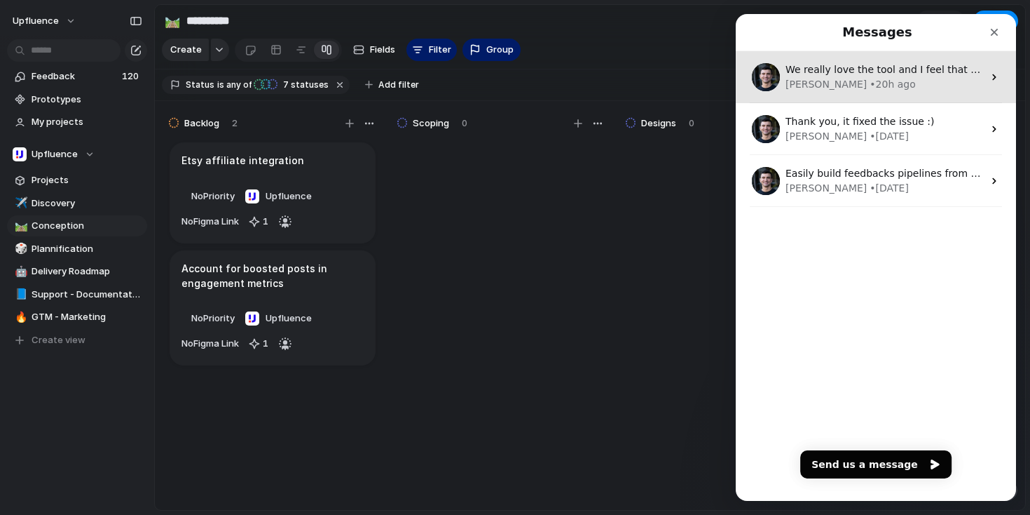
click at [872, 76] on div "We really love the tool and I feel that if we select any other ones, we will be…" at bounding box center [885, 69] width 198 height 15
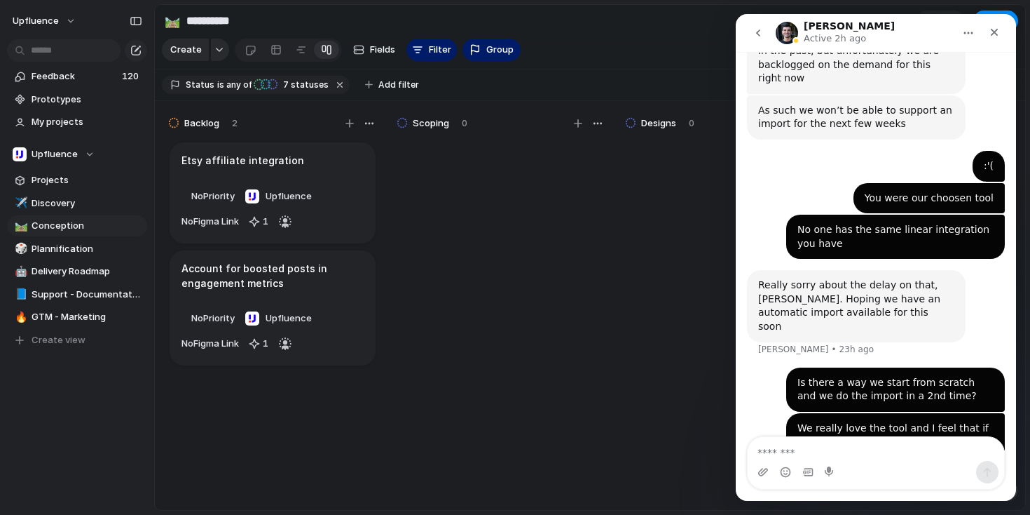
scroll to position [333, 0]
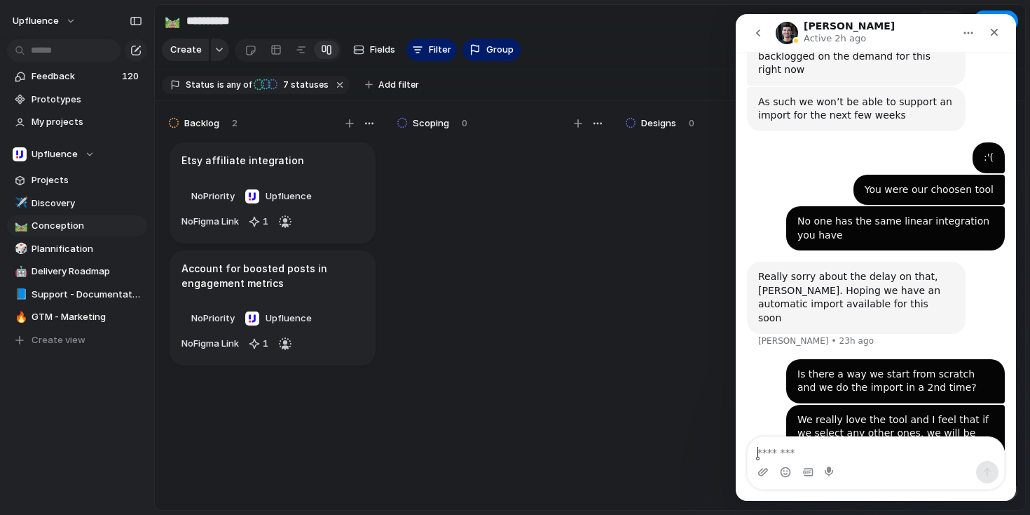
click at [906, 461] on div "Intercom messenger" at bounding box center [876, 472] width 257 height 22
click at [880, 454] on textarea "Message…" at bounding box center [876, 449] width 257 height 24
click at [964, 35] on icon "Home" at bounding box center [968, 32] width 11 height 11
click at [759, 29] on icon "go back" at bounding box center [758, 32] width 11 height 11
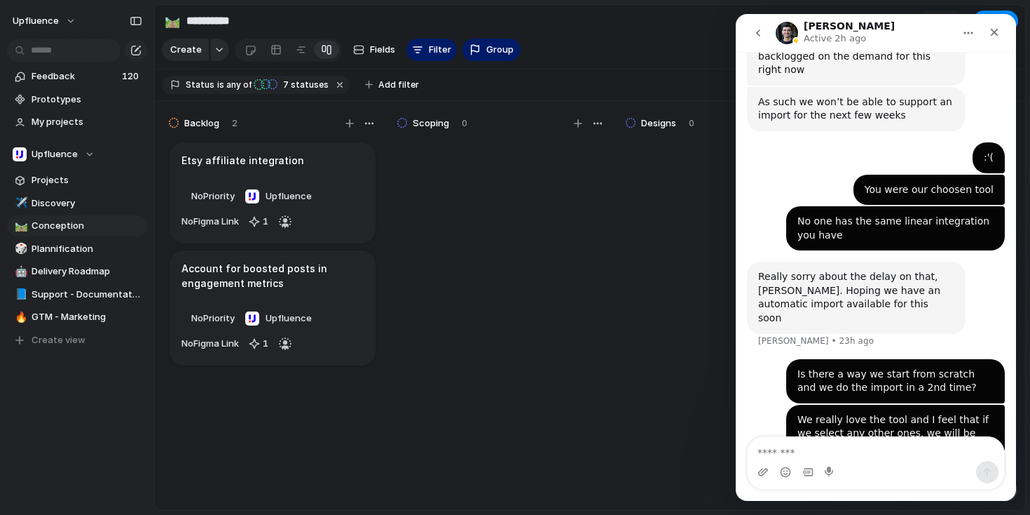
scroll to position [0, 0]
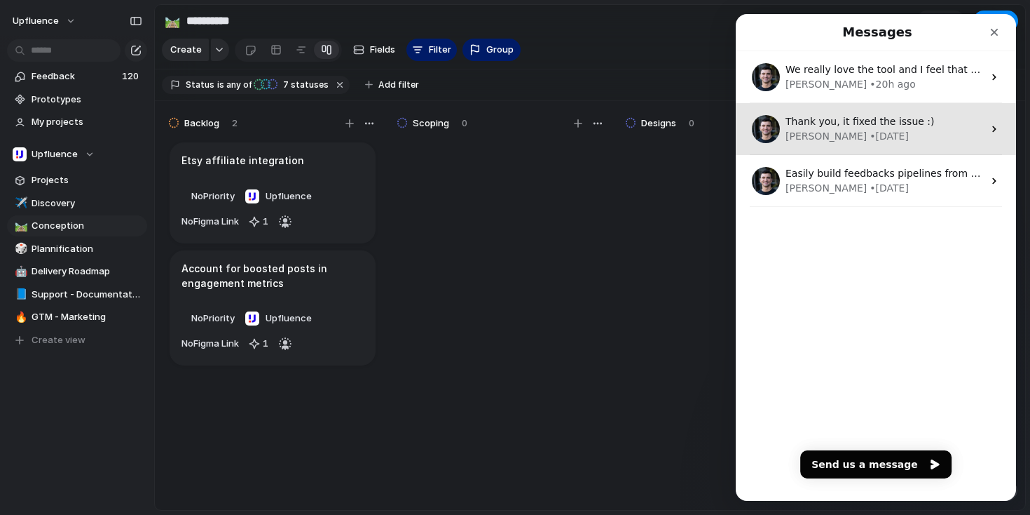
click at [872, 137] on div "[PERSON_NAME] • [DATE]" at bounding box center [885, 136] width 198 height 15
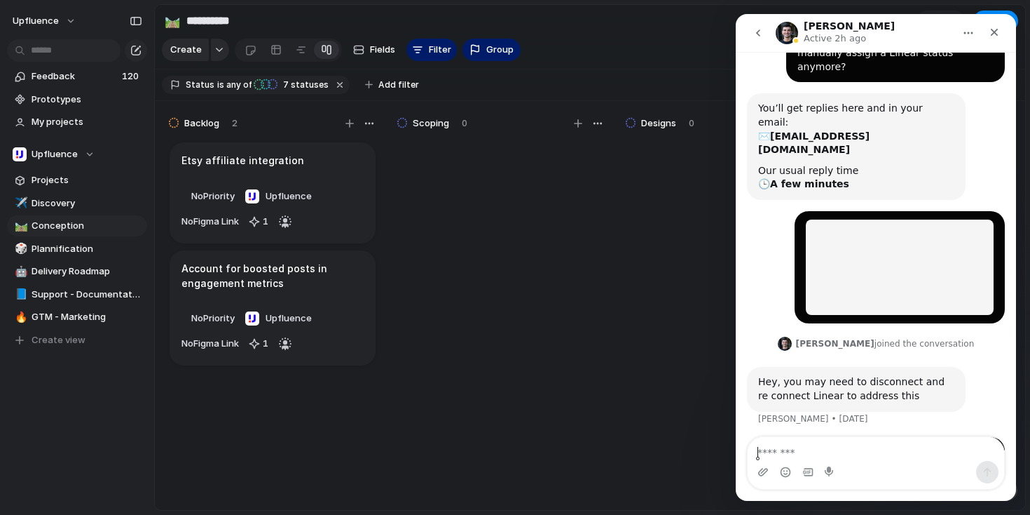
scroll to position [149, 0]
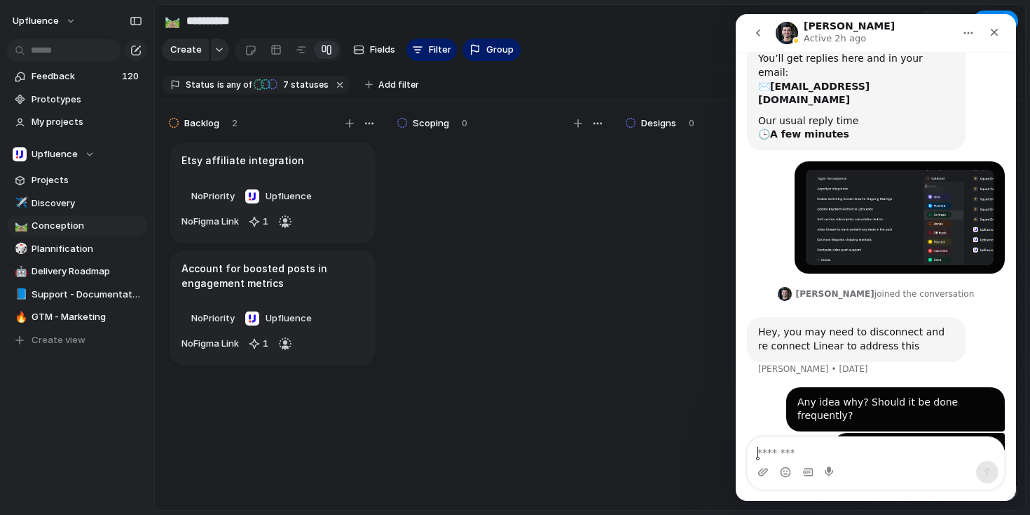
click at [754, 32] on icon "go back" at bounding box center [758, 32] width 11 height 11
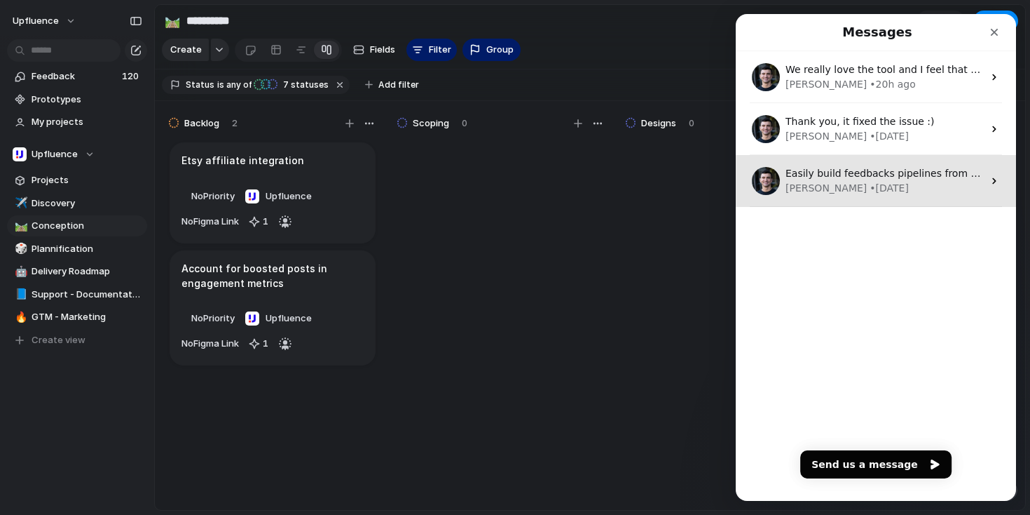
click at [845, 165] on div "Easily build feedbacks pipelines from external sources (ie. from forms, surveys…" at bounding box center [876, 181] width 280 height 52
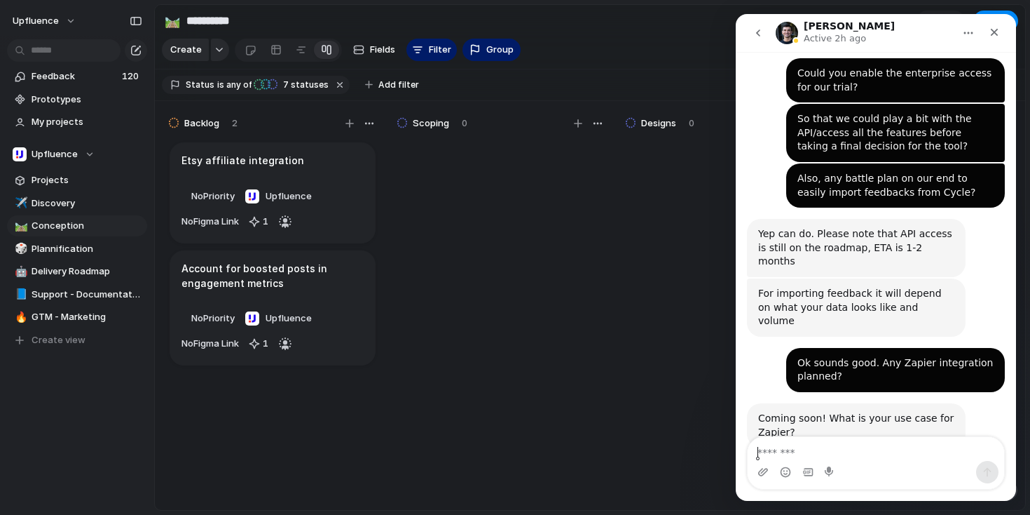
scroll to position [887, 0]
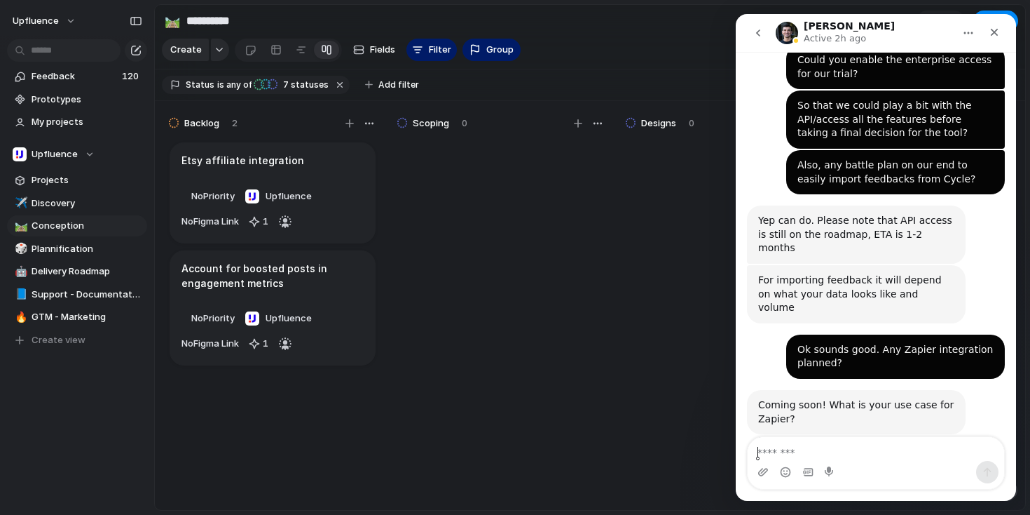
click at [758, 34] on icon "go back" at bounding box center [758, 32] width 4 height 7
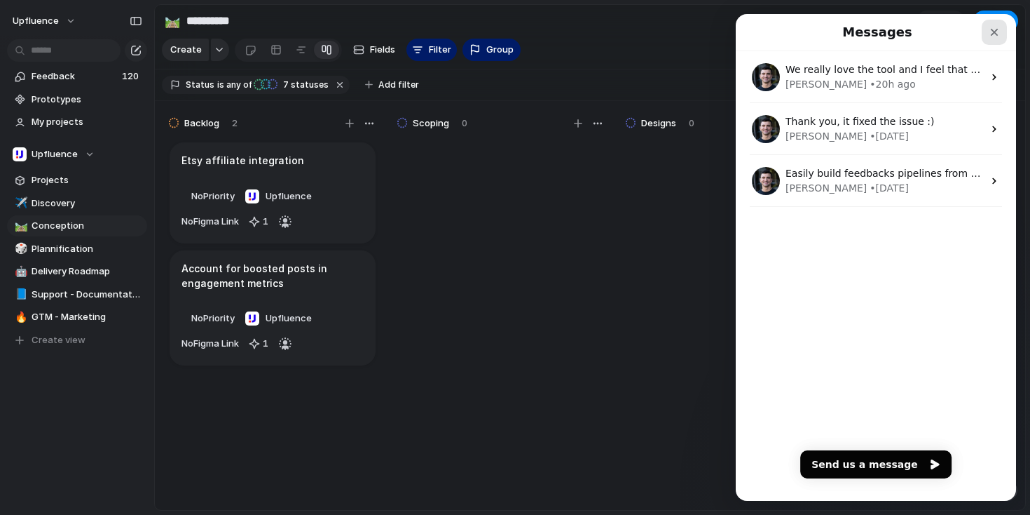
click at [994, 39] on div "Close" at bounding box center [994, 32] width 25 height 25
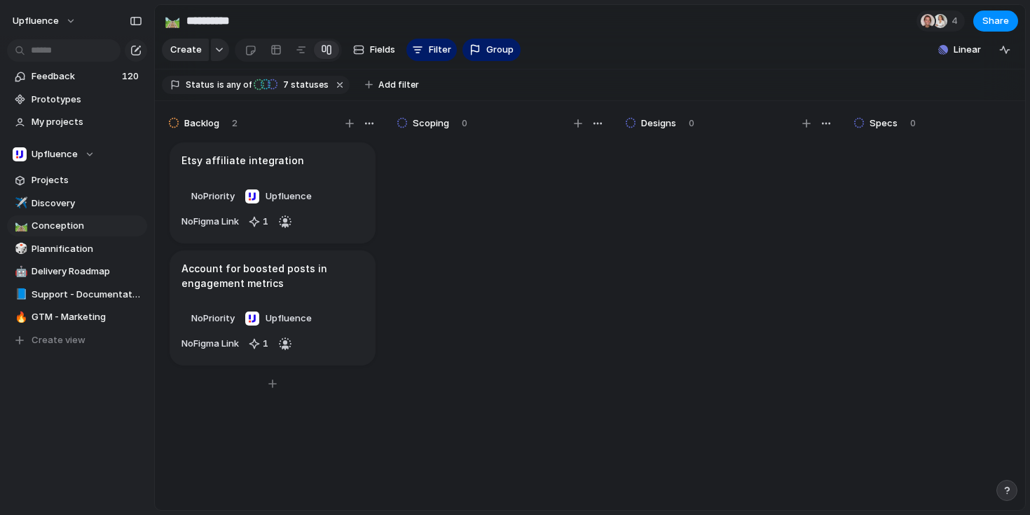
click at [317, 178] on article "Etsy affiliate integration No Priority Upfluence No Figma Link 1" at bounding box center [273, 192] width 206 height 101
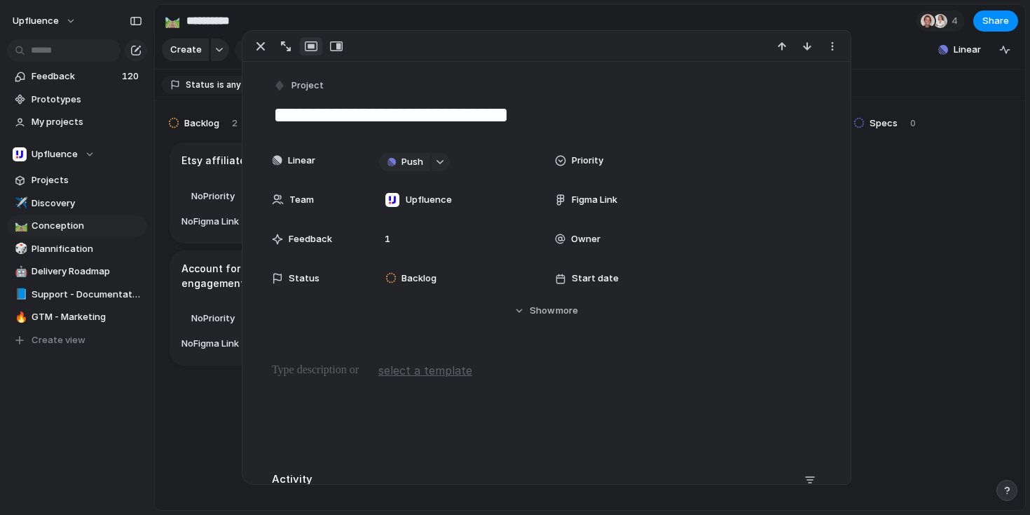
click at [556, 162] on div at bounding box center [560, 160] width 11 height 11
click at [723, 238] on li "Next" at bounding box center [717, 234] width 114 height 24
click at [679, 161] on span "Next" at bounding box center [685, 161] width 21 height 14
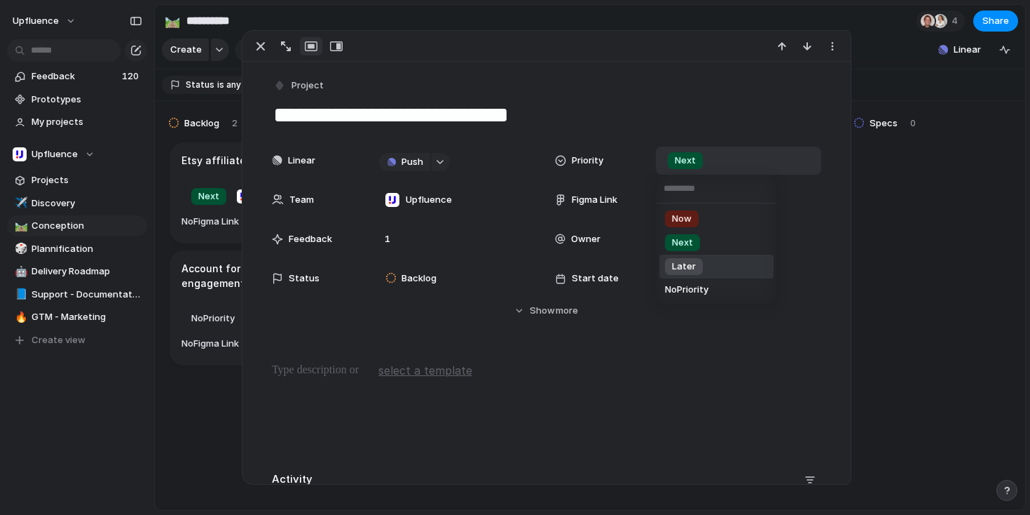
click at [693, 258] on div "Later" at bounding box center [684, 266] width 38 height 17
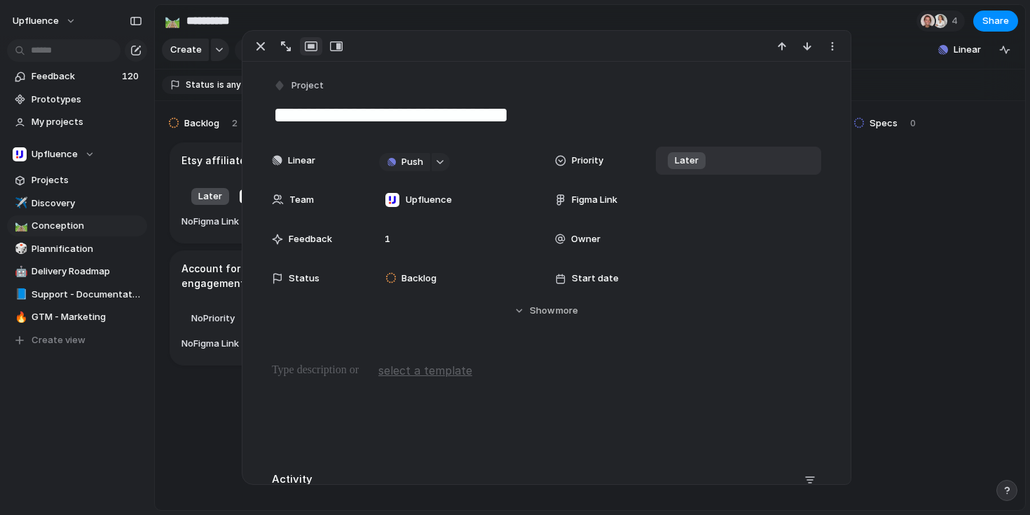
click at [686, 163] on span "Later" at bounding box center [687, 161] width 24 height 14
click at [684, 266] on span "Later" at bounding box center [684, 266] width 24 height 14
click at [655, 338] on div "Linear Push Priority Later Team Upfluence Figma Link Feedback 1 Owner Status Ba…" at bounding box center [546, 245] width 574 height 196
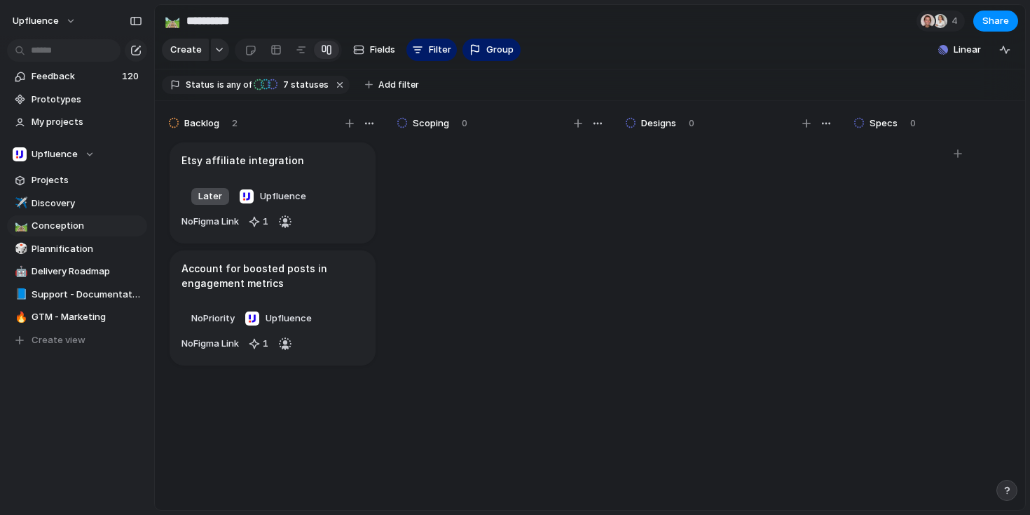
click at [897, 239] on div at bounding box center [958, 331] width 210 height 383
click at [296, 185] on article "Etsy affiliate integration Later Upfluence No Figma Link 1" at bounding box center [273, 192] width 206 height 101
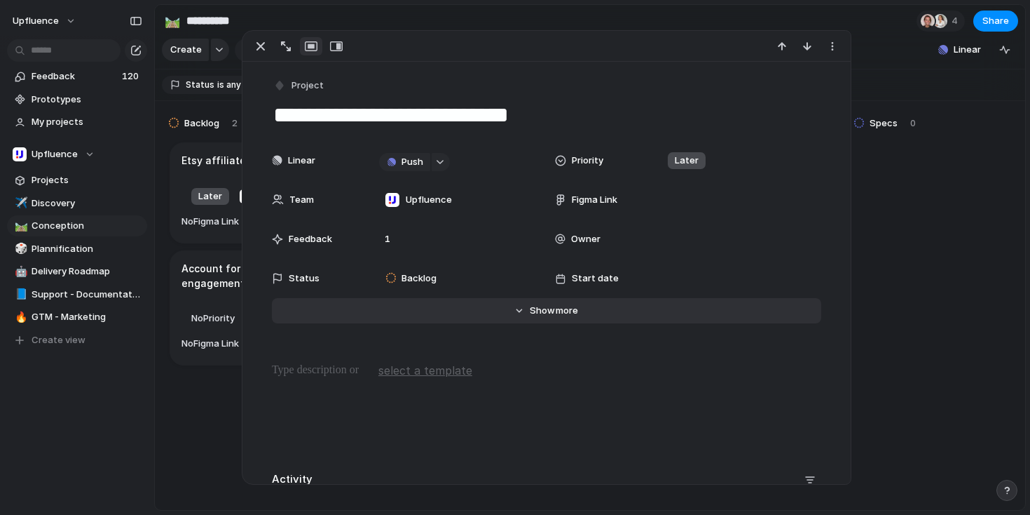
click at [514, 315] on button "Hide Show more" at bounding box center [547, 310] width 550 height 25
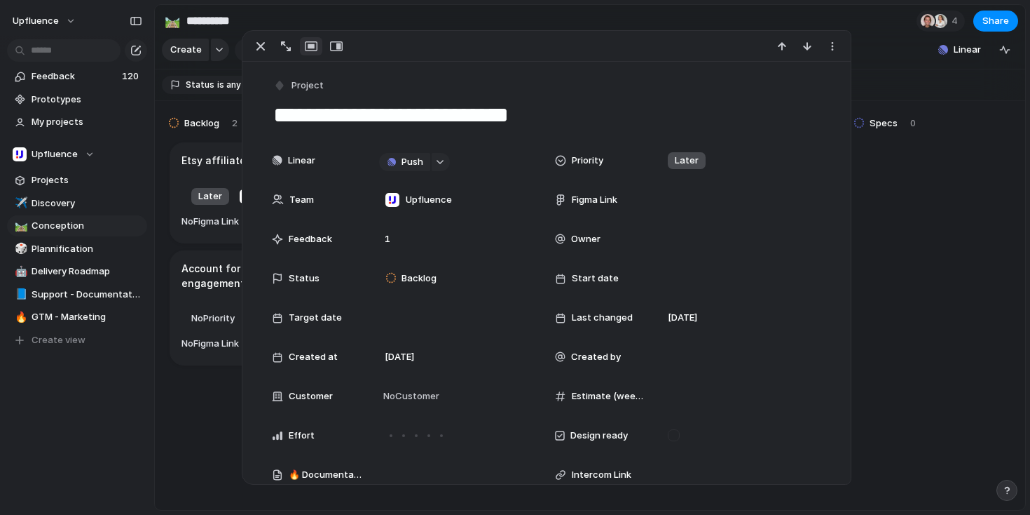
click at [588, 151] on div "Priority Later" at bounding box center [688, 161] width 266 height 28
click at [808, 320] on div "Now Next Later No Priority" at bounding box center [515, 257] width 1030 height 515
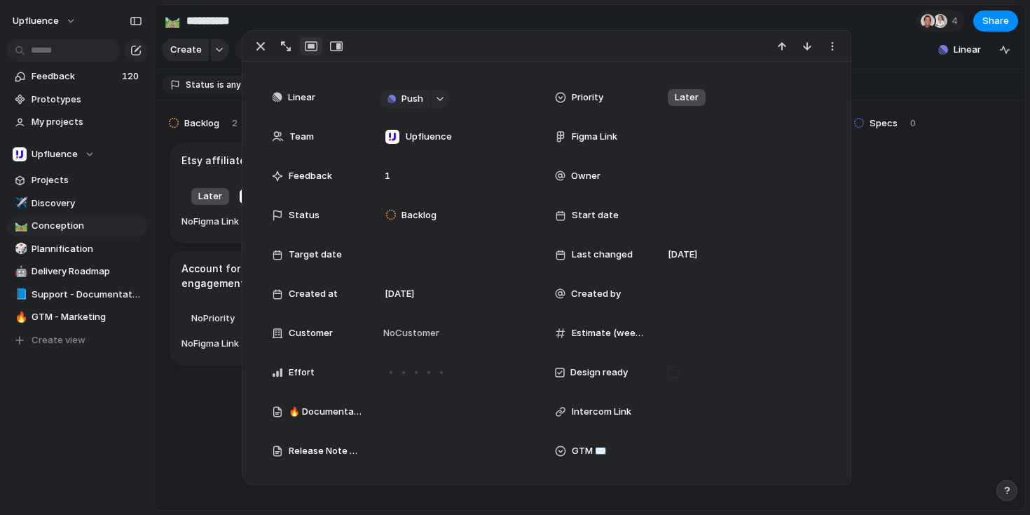
click at [636, 332] on span "Estimate (weeks)" at bounding box center [608, 333] width 73 height 14
click at [688, 343] on div at bounding box center [738, 333] width 165 height 28
click at [632, 336] on span "Estimate (weeks)" at bounding box center [608, 333] width 73 height 14
click at [404, 327] on span "No Customer" at bounding box center [409, 333] width 60 height 14
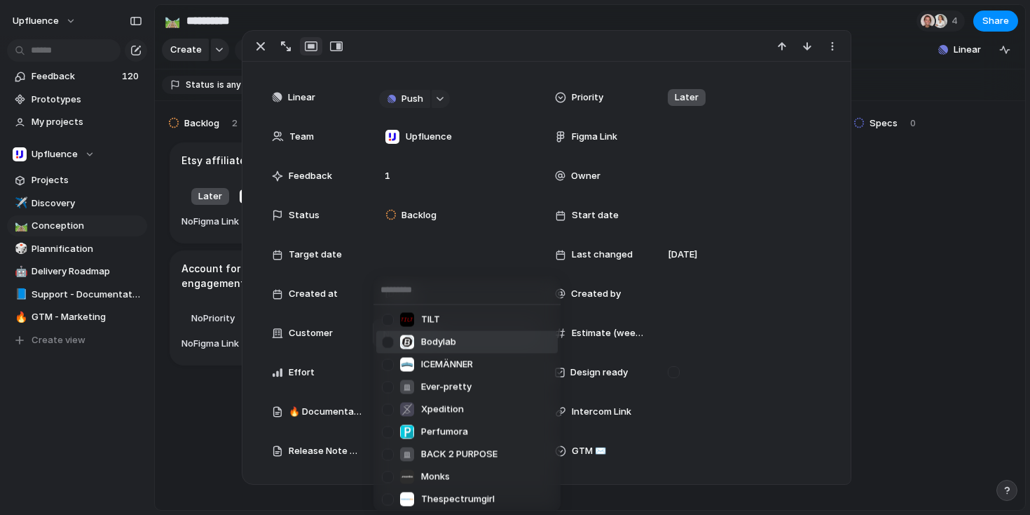
click at [367, 339] on div "TILT Bodylab ICEMÄNNER Ever-pretty Xpedition Perfumora BACK 2 PURPOSE Monks The…" at bounding box center [515, 257] width 1030 height 515
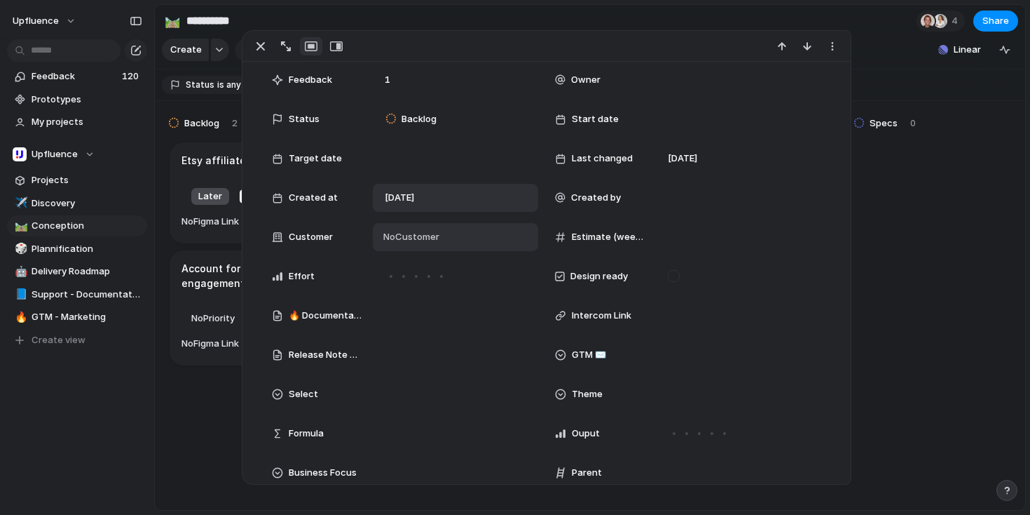
scroll to position [189, 0]
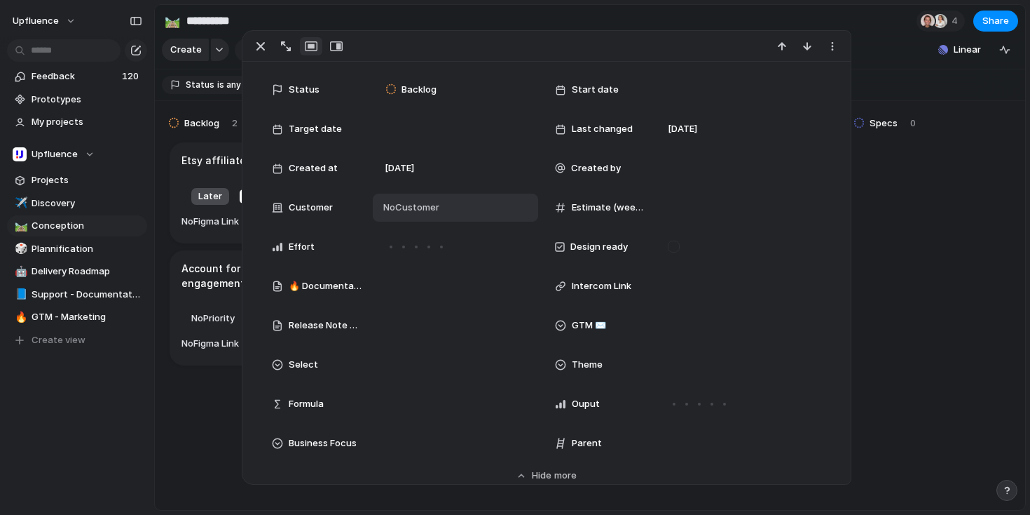
click at [438, 204] on div "No Customer" at bounding box center [455, 207] width 153 height 15
click at [400, 211] on div "TILT Bodylab ICEMÄNNER Ever-pretty Xpedition Perfumora BACK 2 PURPOSE Monks The…" at bounding box center [515, 257] width 1030 height 515
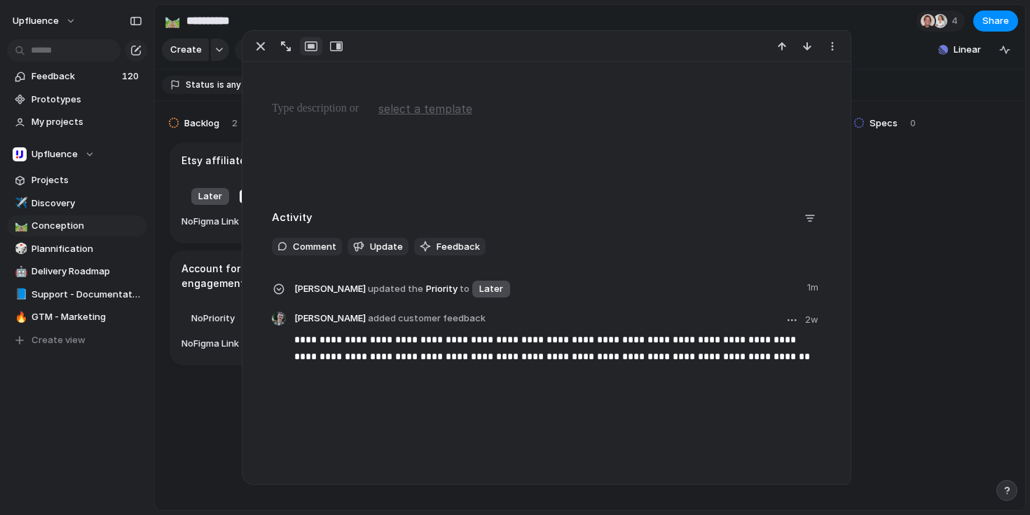
scroll to position [0, 0]
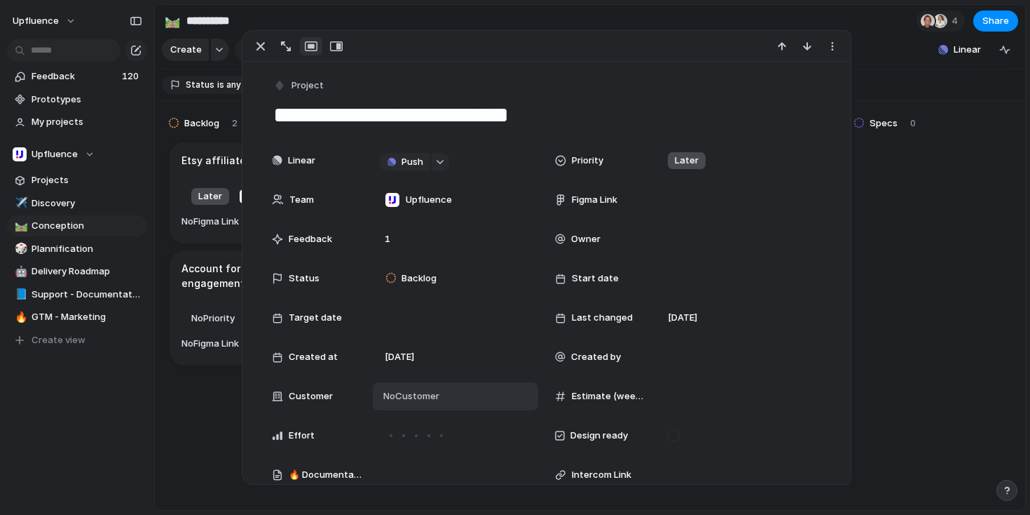
click at [870, 56] on section "Create Fields Filter Group Zoom Linear Clear Save for everyone" at bounding box center [590, 53] width 871 height 34
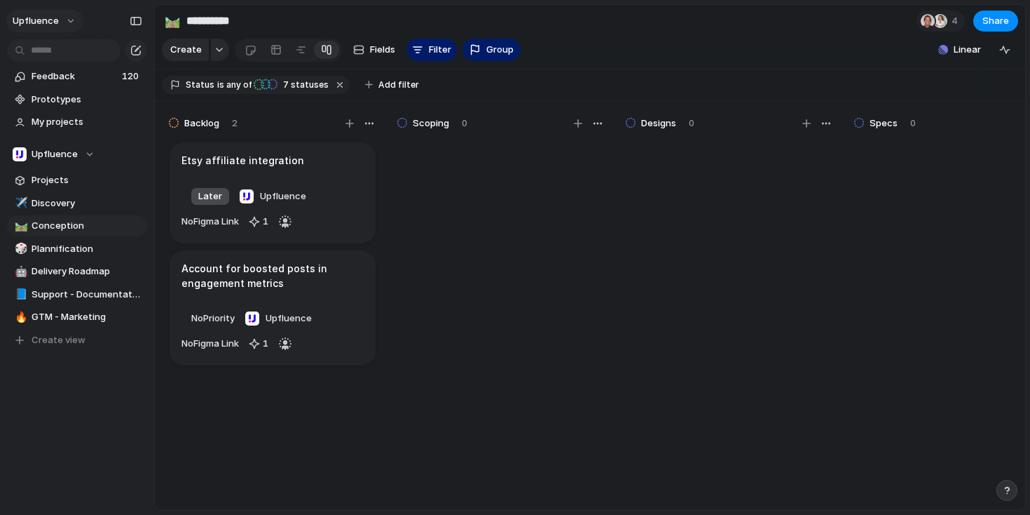
click at [67, 17] on button "Upfluence" at bounding box center [44, 21] width 77 height 22
click at [62, 57] on span "Settings" at bounding box center [51, 53] width 39 height 14
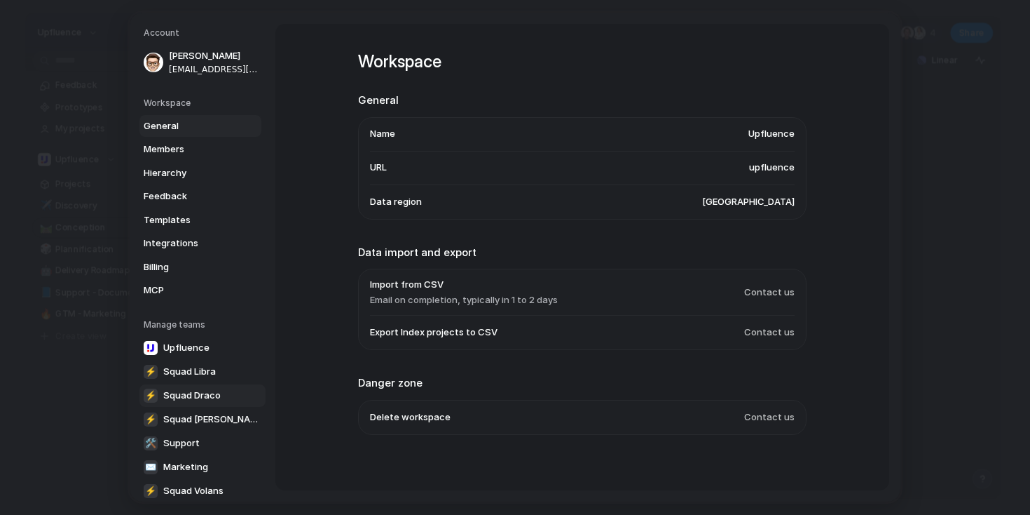
scroll to position [109, 0]
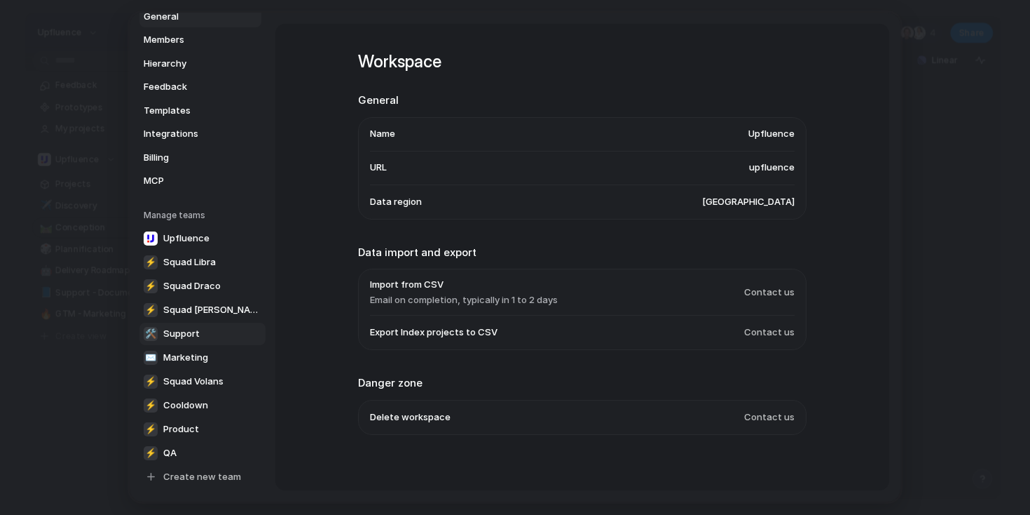
click at [210, 329] on link "🛠️ Support" at bounding box center [202, 333] width 126 height 22
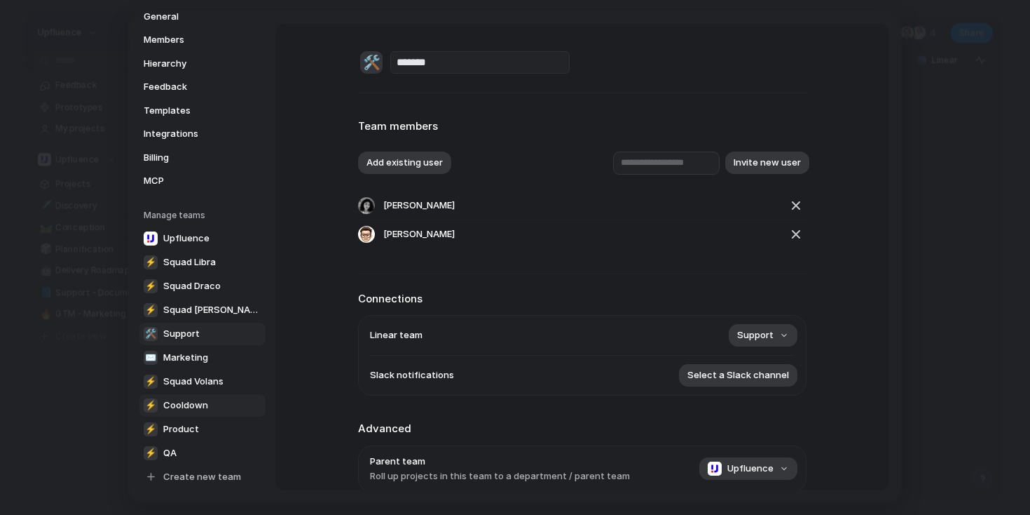
click at [224, 404] on link "⚡ Cooldown" at bounding box center [202, 405] width 126 height 22
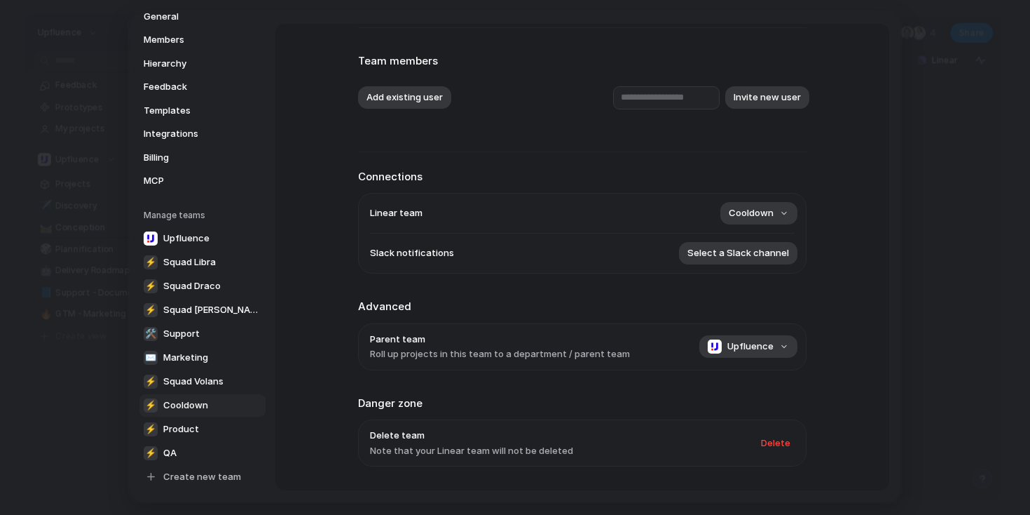
scroll to position [107, 0]
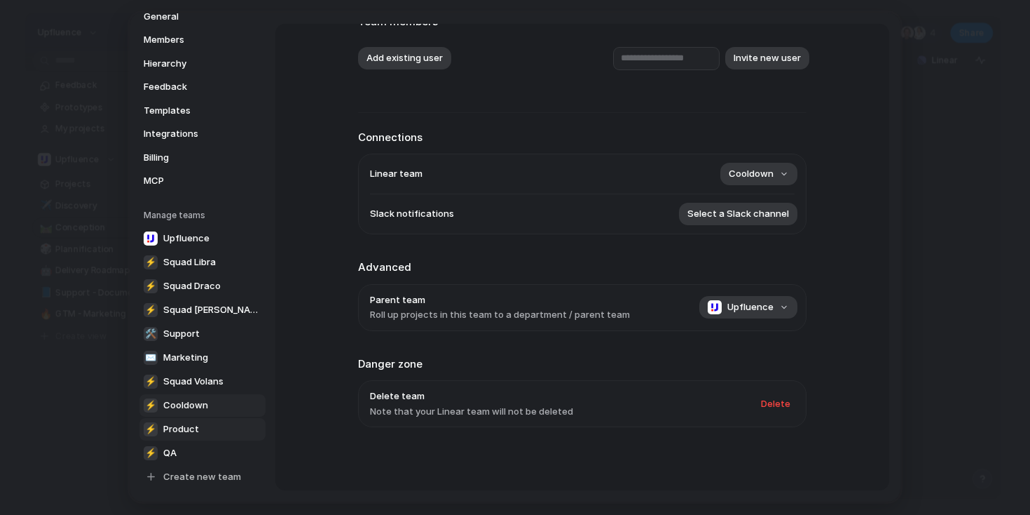
click at [179, 432] on span "Product" at bounding box center [181, 429] width 36 height 14
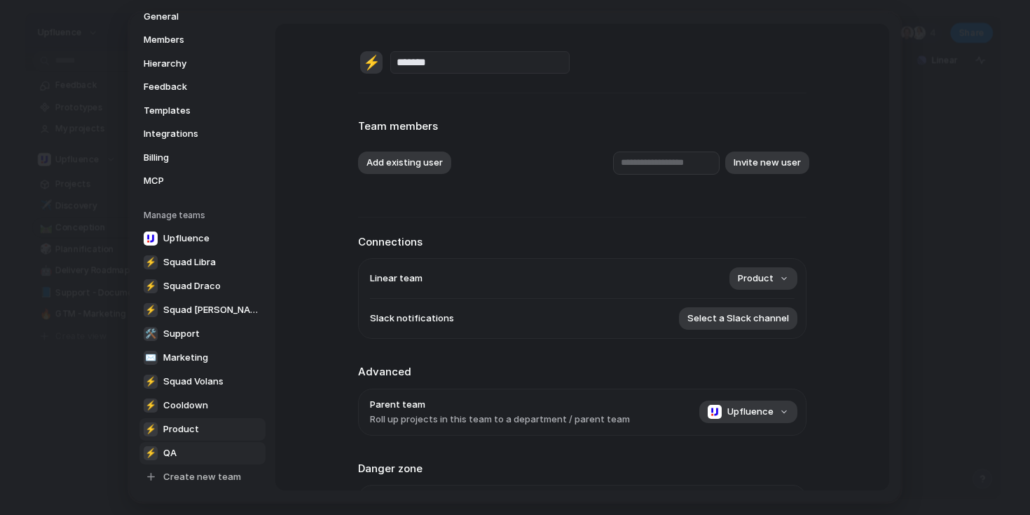
click at [177, 454] on link "⚡ QA" at bounding box center [202, 453] width 126 height 22
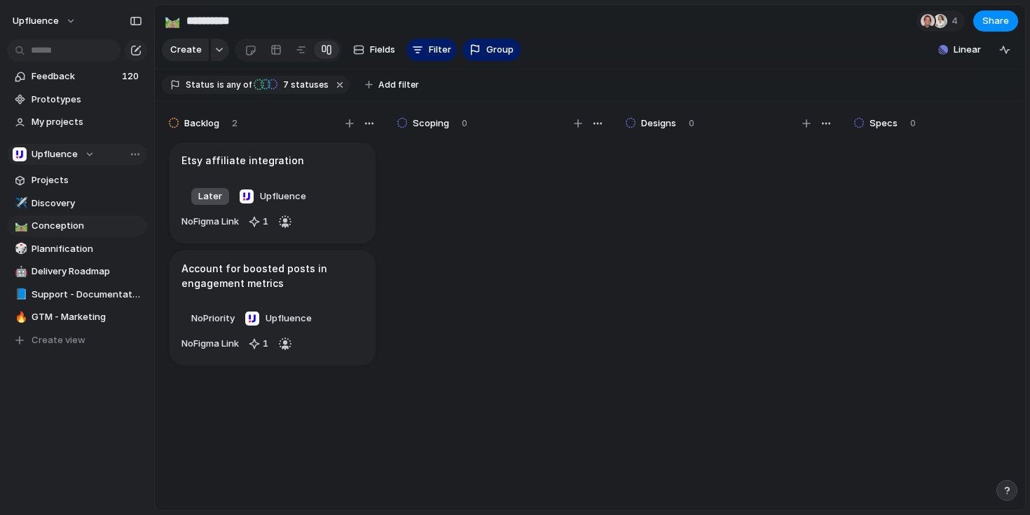
click at [85, 149] on div "Upfluence" at bounding box center [54, 154] width 82 height 14
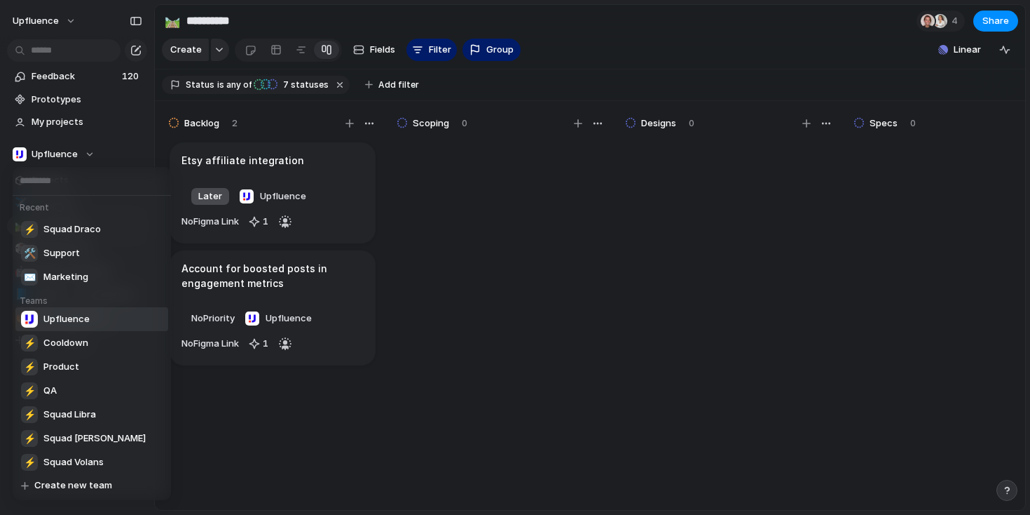
click at [85, 151] on div "Recent ⚡ Squad Draco 🛠️ Support ✉️ Marketing Teams Upfluence ⚡ Cooldown ⚡ Produ…" at bounding box center [515, 257] width 1030 height 515
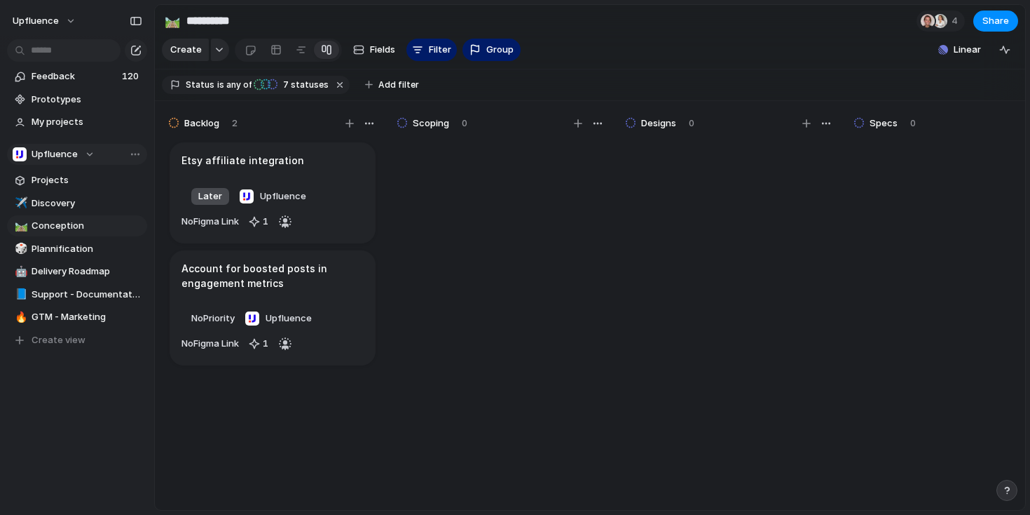
click at [69, 154] on span "Upfluence" at bounding box center [55, 154] width 46 height 14
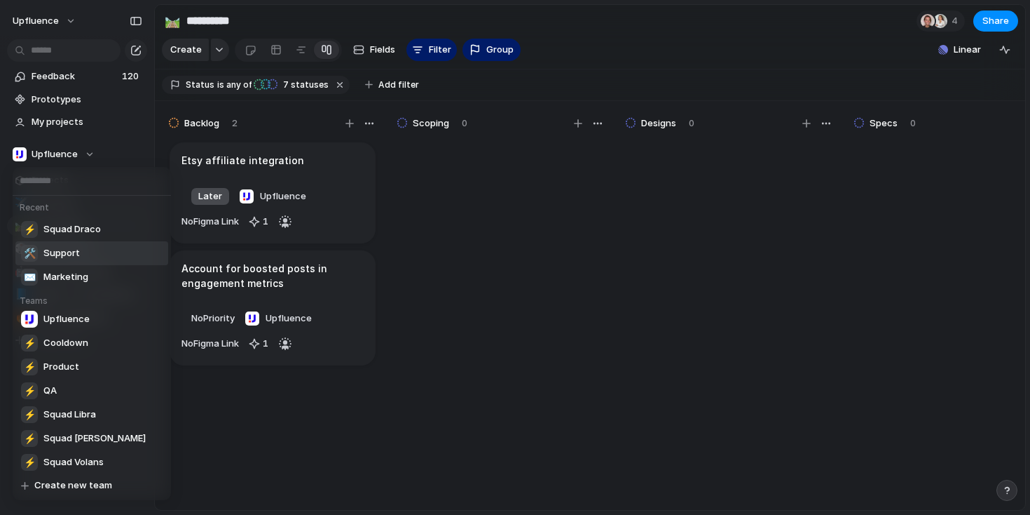
click at [106, 247] on li "🛠️ Support" at bounding box center [91, 253] width 153 height 24
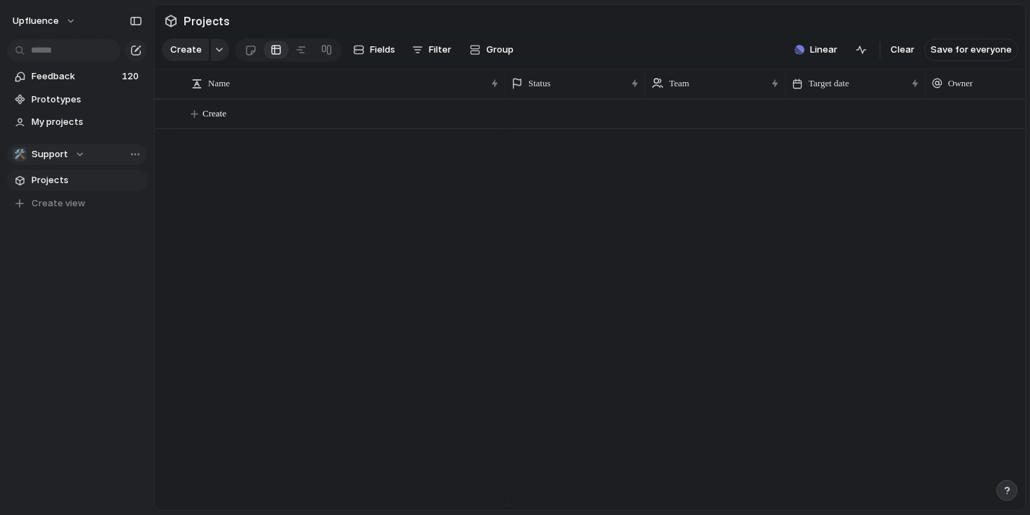
click at [76, 151] on div "🛠️ Support" at bounding box center [49, 154] width 72 height 14
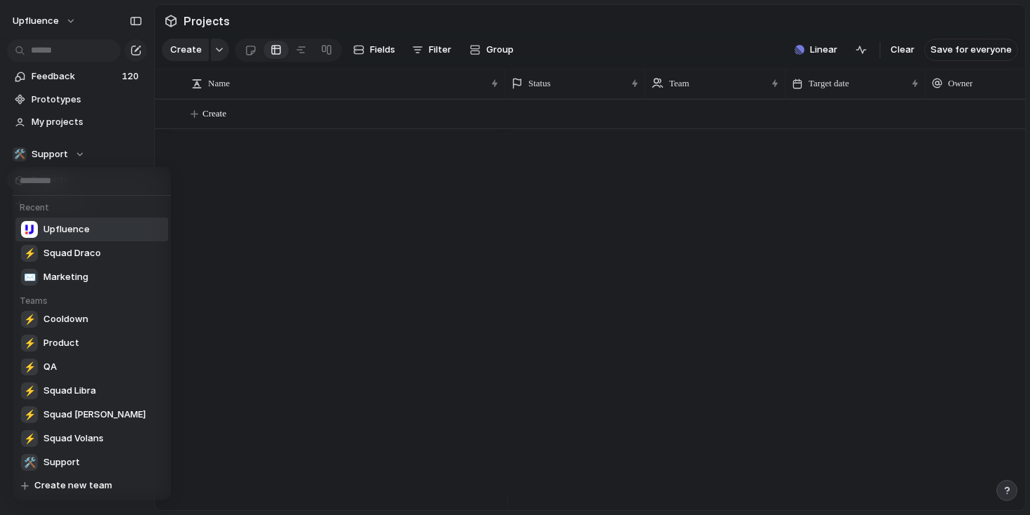
click at [72, 227] on span "Upfluence" at bounding box center [66, 229] width 46 height 14
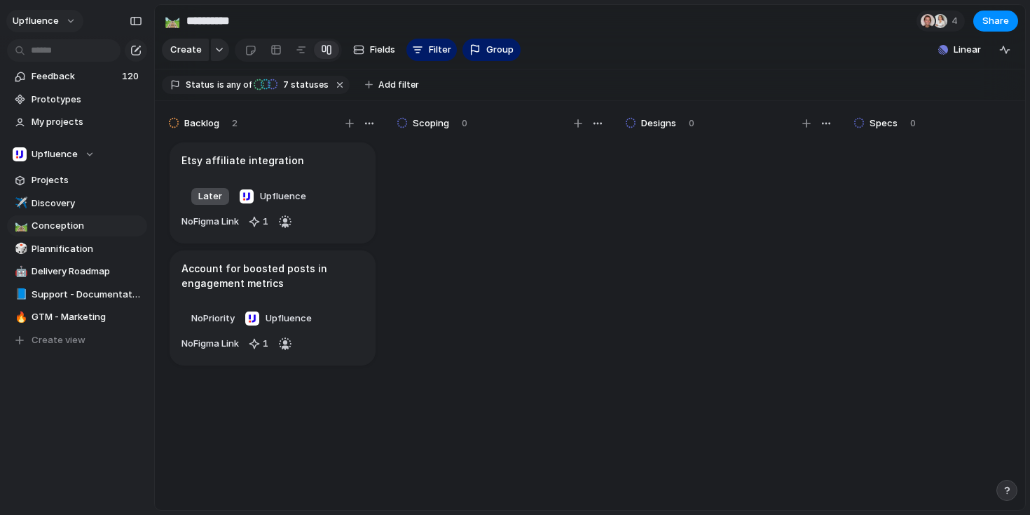
click at [62, 21] on button "Upfluence" at bounding box center [44, 21] width 77 height 22
click at [68, 54] on li "Settings" at bounding box center [68, 52] width 116 height 22
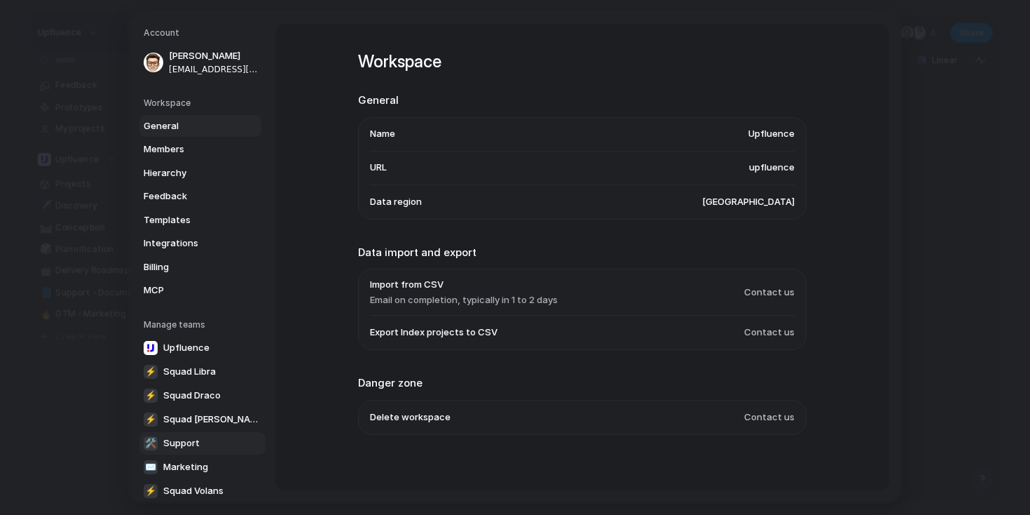
scroll to position [76, 0]
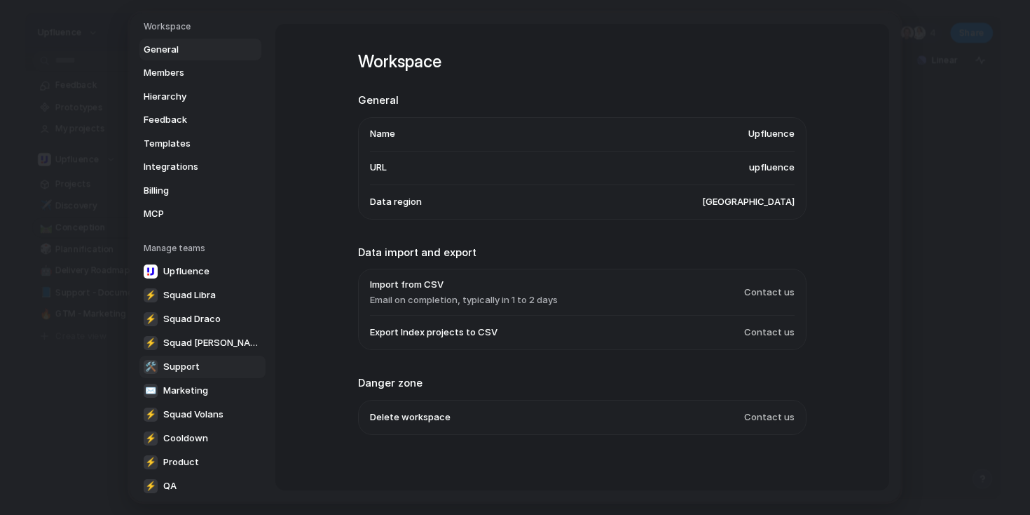
click at [197, 369] on span "Support" at bounding box center [181, 367] width 36 height 14
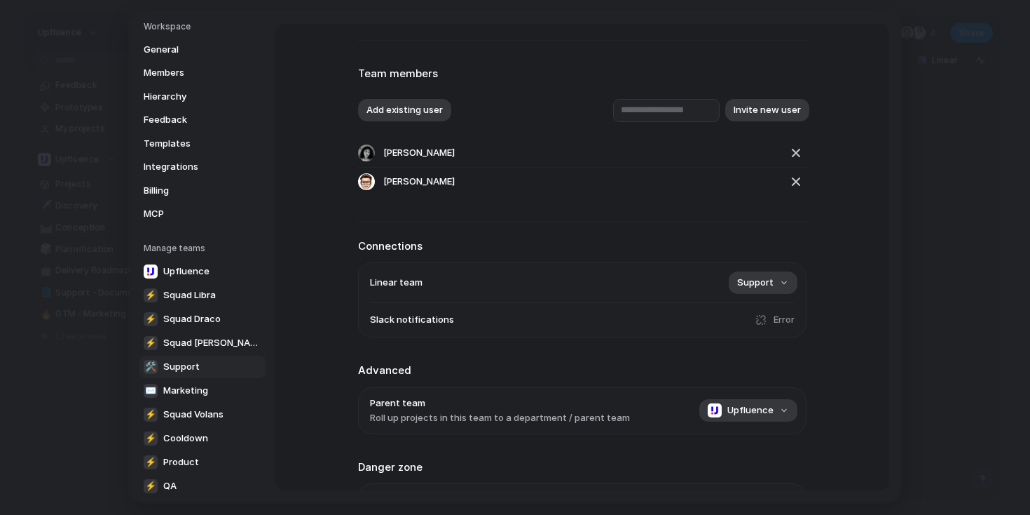
scroll to position [158, 0]
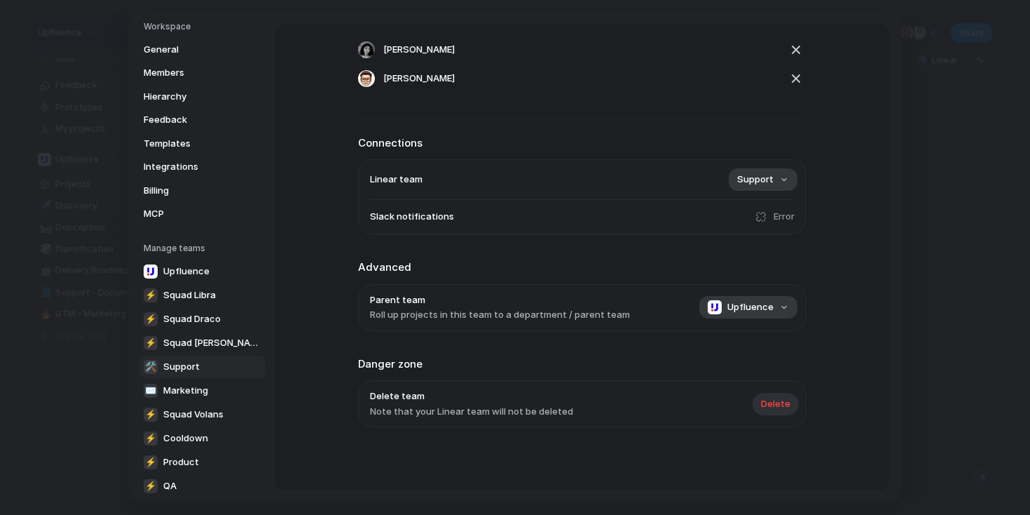
click at [775, 403] on span "Delete" at bounding box center [775, 404] width 29 height 14
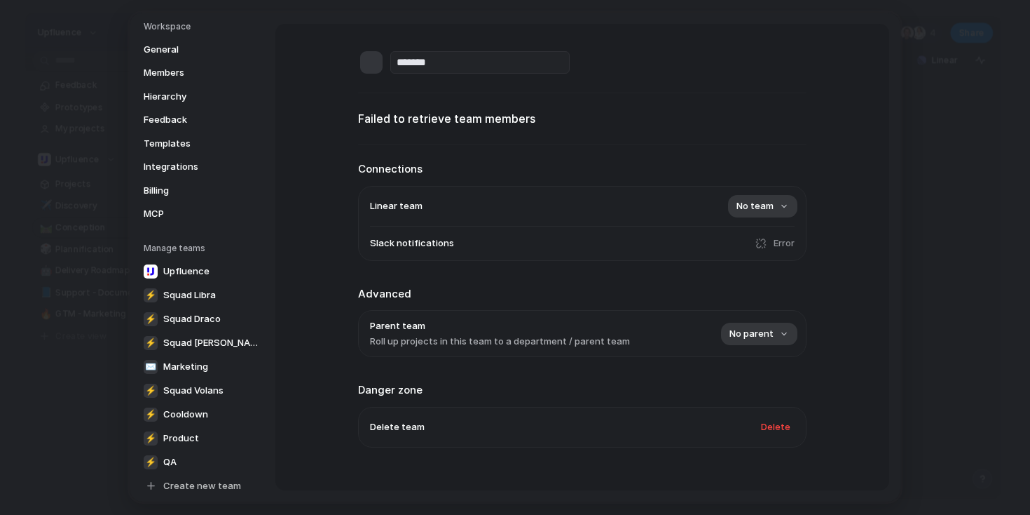
scroll to position [22, 0]
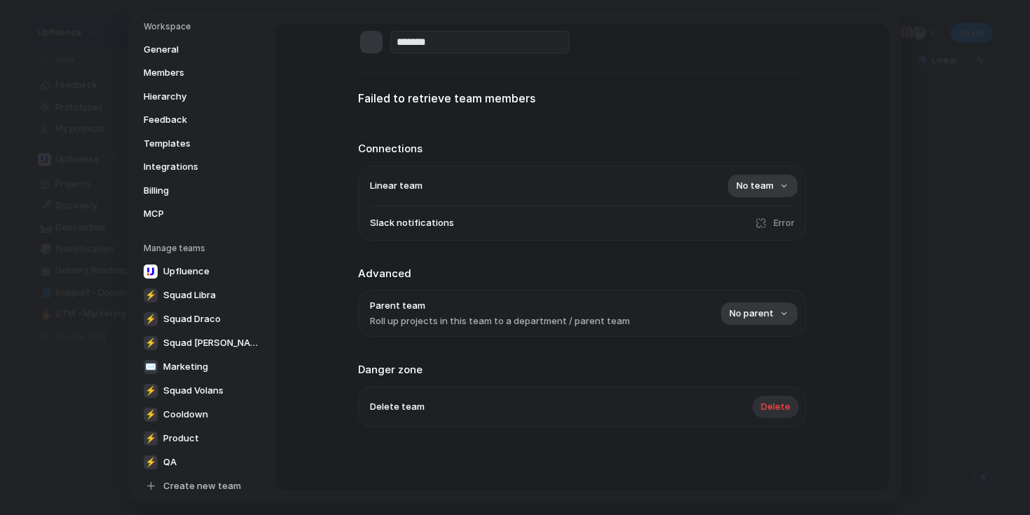
click at [784, 413] on span "Delete" at bounding box center [775, 407] width 29 height 14
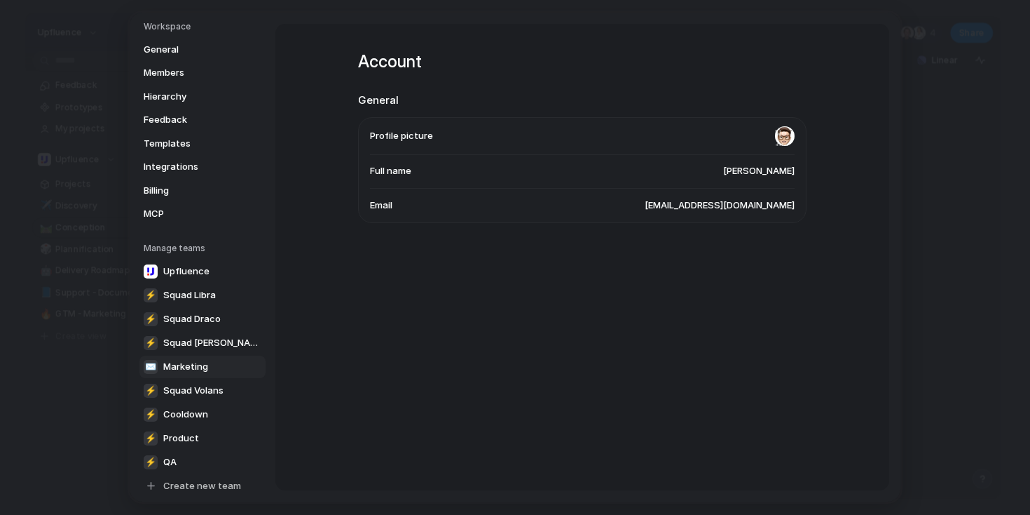
click at [195, 367] on span "Marketing" at bounding box center [185, 367] width 45 height 14
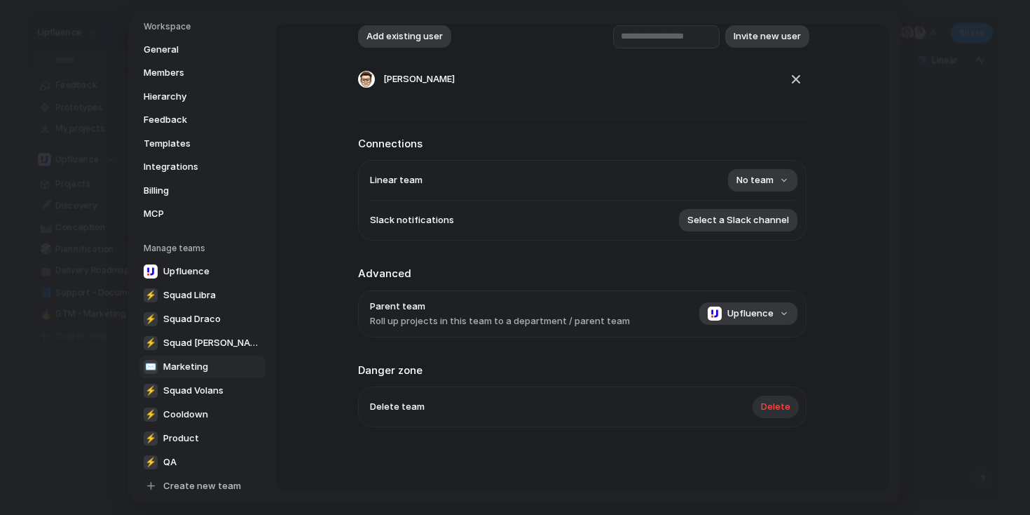
click at [765, 407] on span "Delete" at bounding box center [775, 407] width 29 height 14
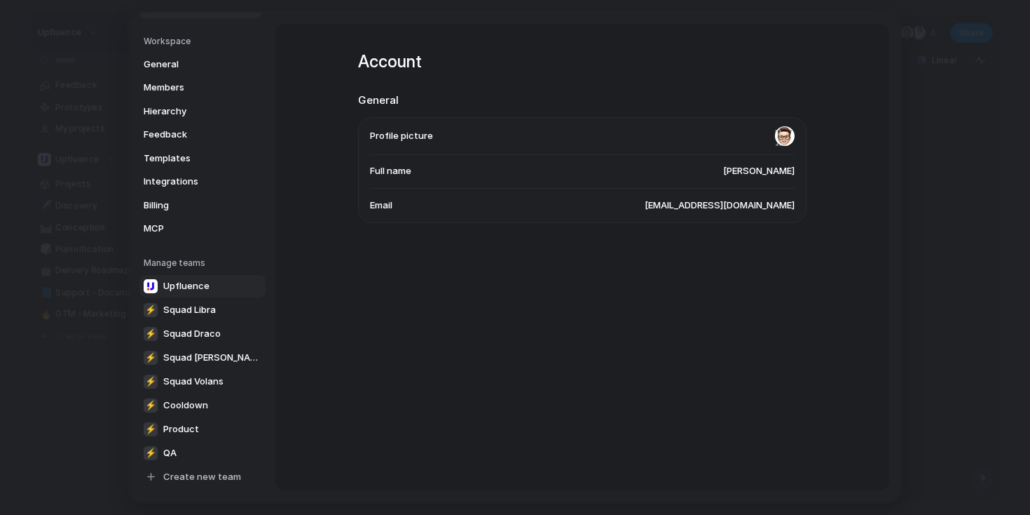
click at [193, 282] on span "Upfluence" at bounding box center [186, 286] width 46 height 14
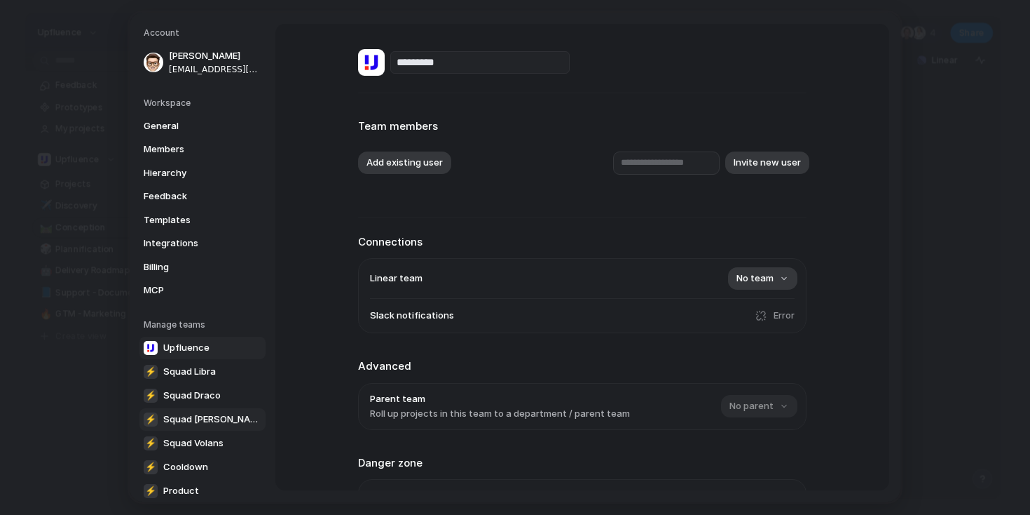
click at [205, 414] on span "Squad [PERSON_NAME]" at bounding box center [212, 419] width 98 height 14
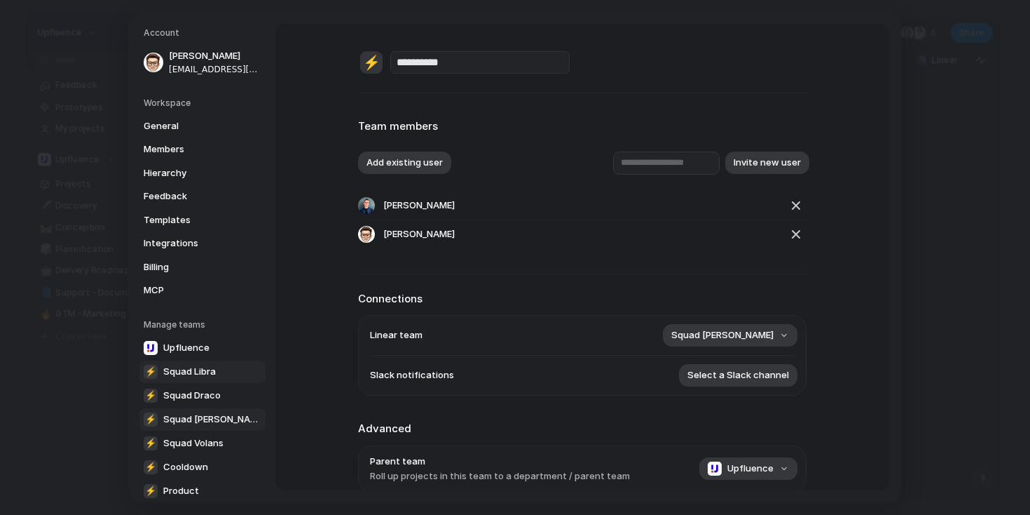
click at [195, 367] on span "Squad Libra" at bounding box center [189, 372] width 53 height 14
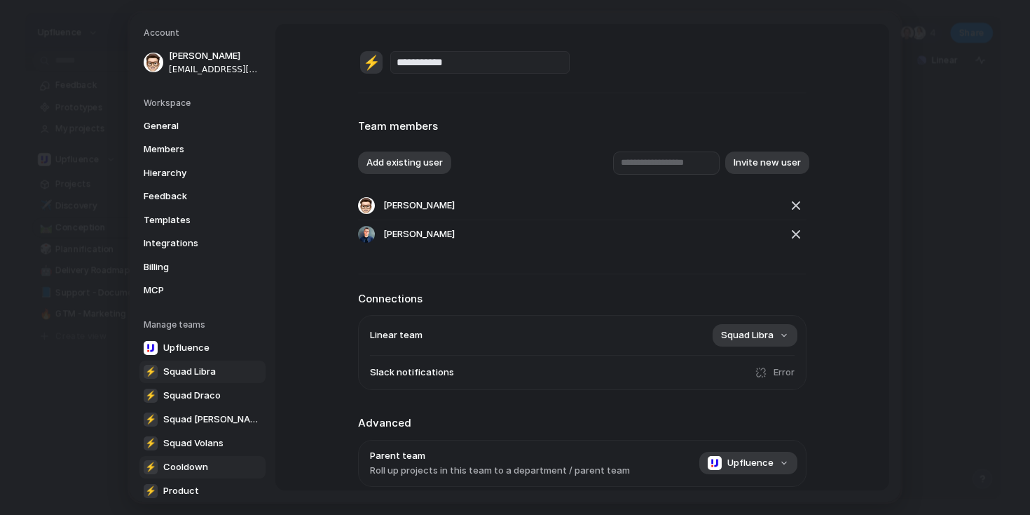
scroll to position [62, 0]
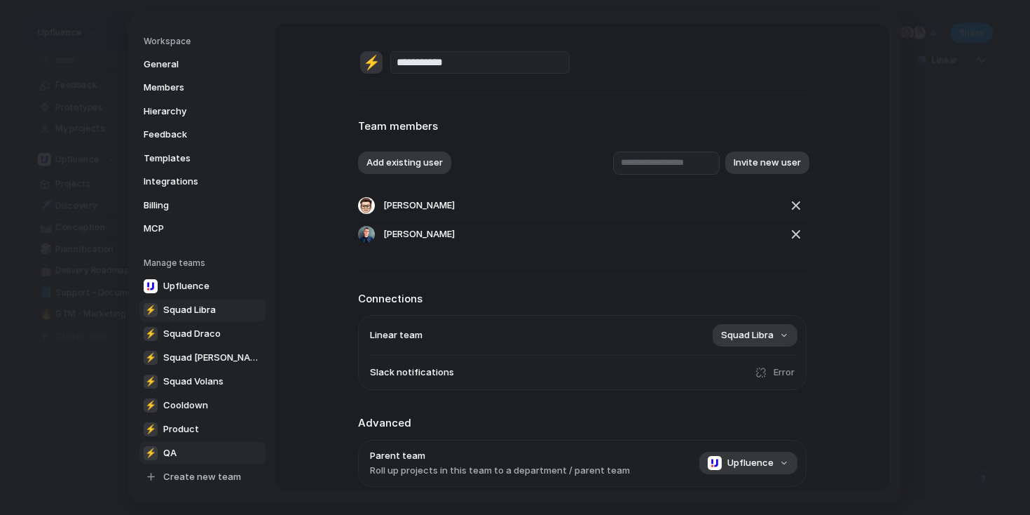
click at [191, 451] on link "⚡ QA" at bounding box center [202, 453] width 126 height 22
type input "**"
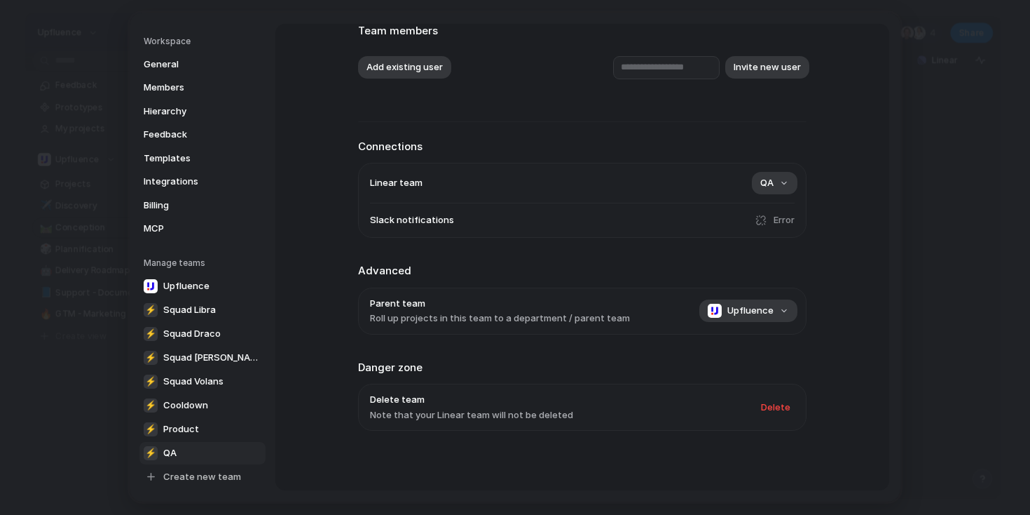
scroll to position [101, 0]
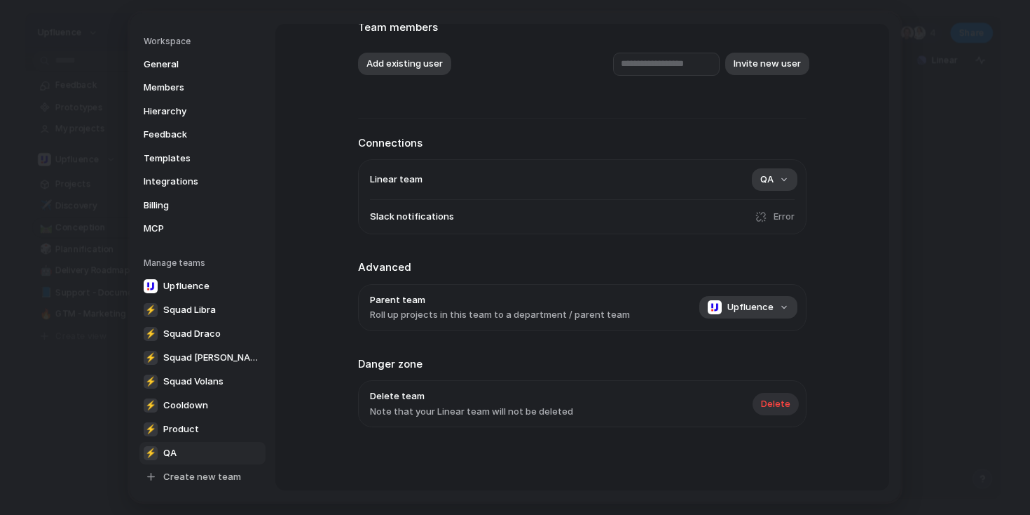
click at [773, 409] on span "Delete" at bounding box center [775, 404] width 29 height 14
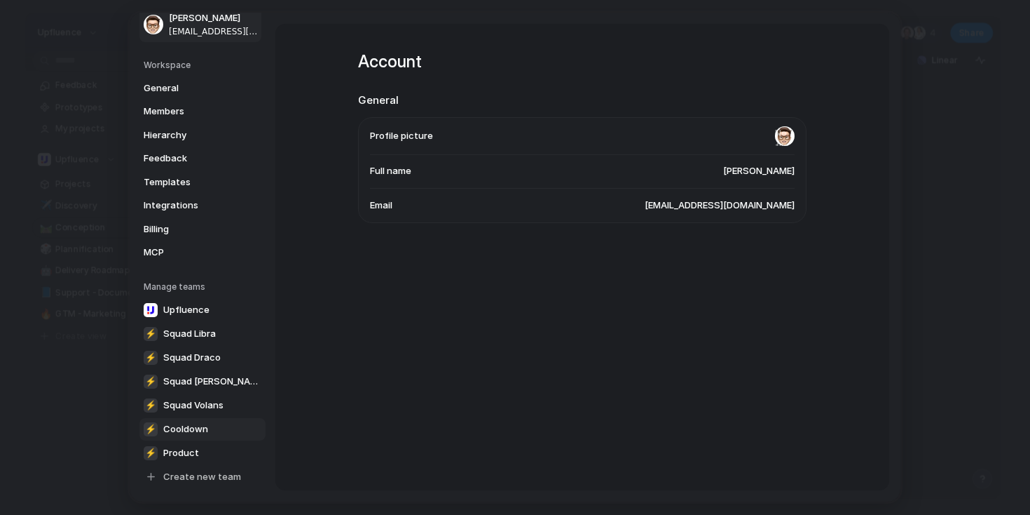
click at [210, 433] on link "⚡ Cooldown" at bounding box center [202, 429] width 126 height 22
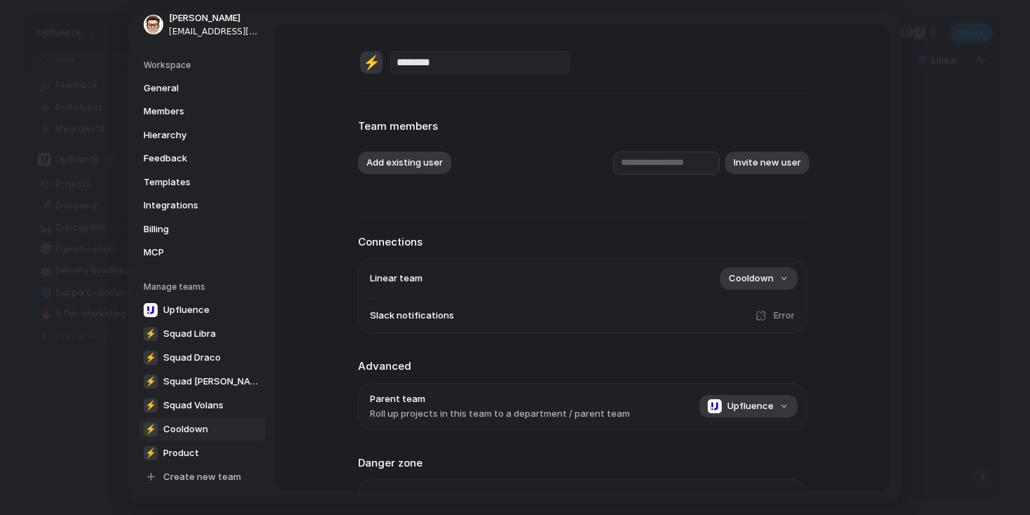
scroll to position [101, 0]
